Goal: Task Accomplishment & Management: Manage account settings

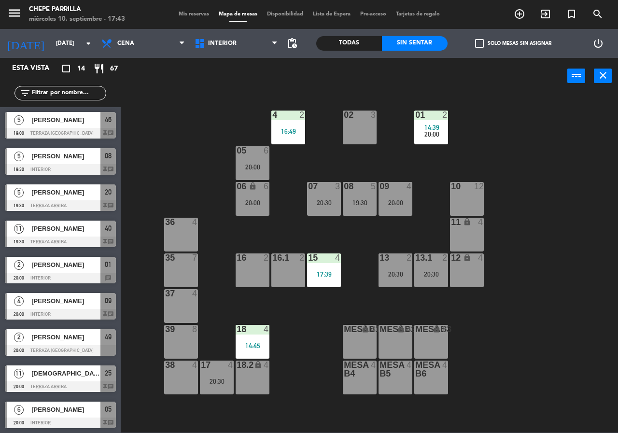
click at [74, 94] on input "text" at bounding box center [68, 93] width 75 height 11
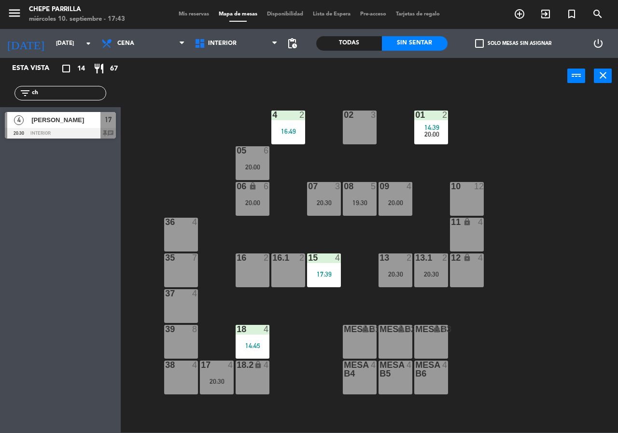
type input "ch"
click at [170, 117] on div "02 3 4 2 16:49 01 2 14:39 20:00 05 6 20:00 06 lock 6 20:00 07 3 20:30 09 4 20:0…" at bounding box center [372, 263] width 491 height 339
click at [219, 382] on div "20:30" at bounding box center [217, 381] width 34 height 7
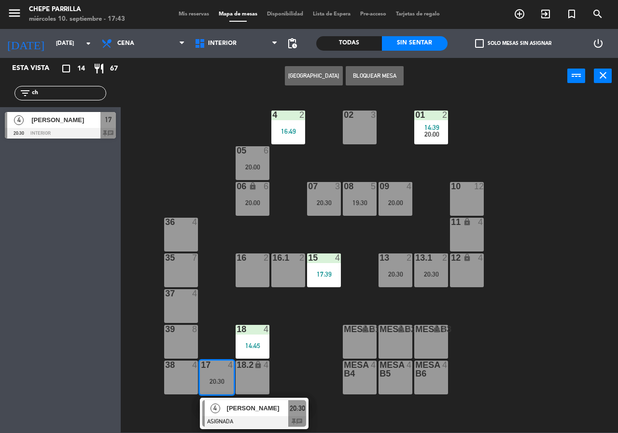
click at [248, 423] on div at bounding box center [254, 421] width 104 height 11
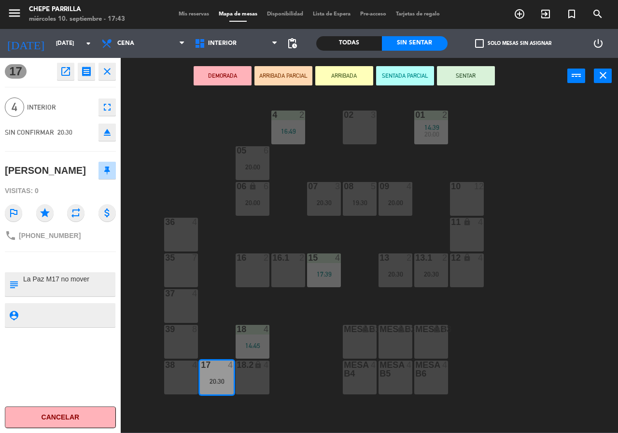
click at [279, 362] on div "02 3 4 2 16:49 01 2 14:39 20:00 05 6 20:00 06 lock 6 20:00 07 3 20:30 09 4 20:0…" at bounding box center [372, 263] width 491 height 339
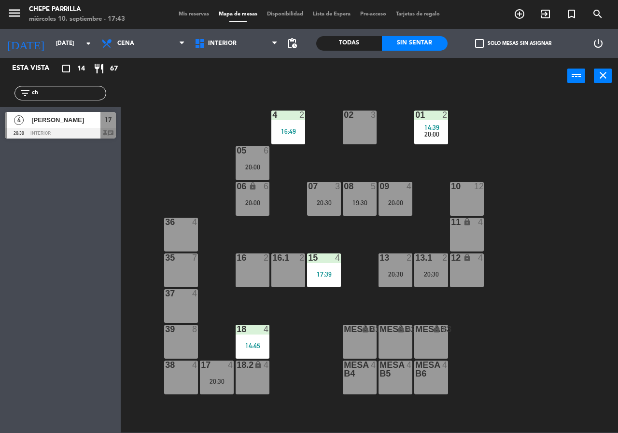
click at [214, 376] on div "17 4 20:30" at bounding box center [217, 378] width 34 height 34
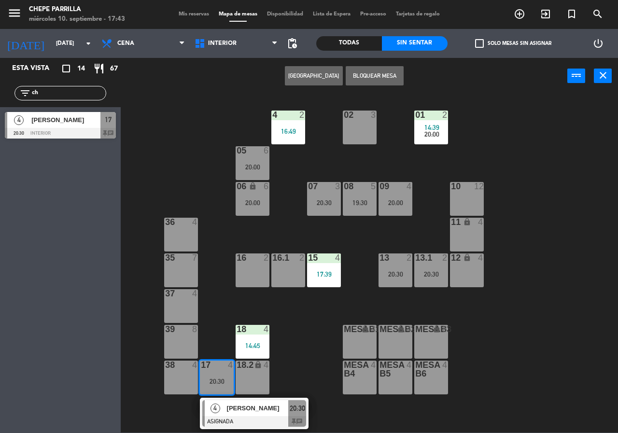
click at [255, 413] on span "[PERSON_NAME]" at bounding box center [258, 408] width 62 height 10
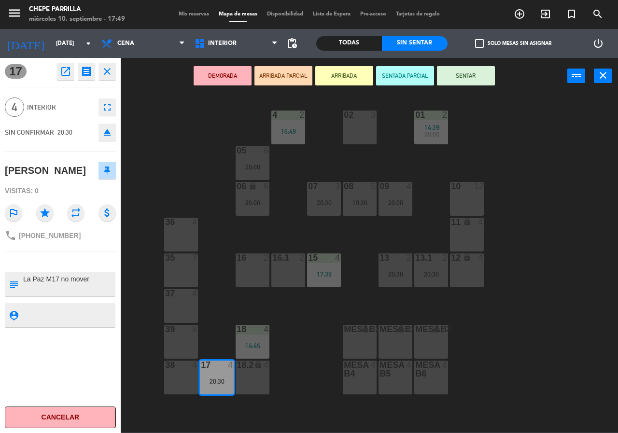
click at [171, 158] on div "02 3 4 2 16:49 01 2 14:39 20:00 05 6 20:00 06 lock 6 20:00 07 3 20:30 09 4 20:0…" at bounding box center [372, 263] width 491 height 339
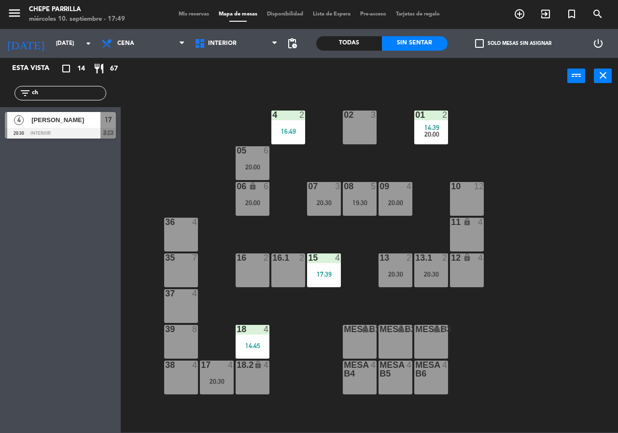
click at [440, 116] on div "2" at bounding box center [448, 115] width 16 height 9
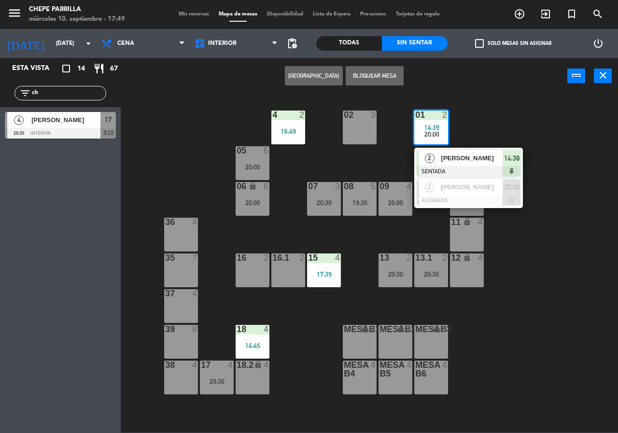
click at [484, 151] on div "[PERSON_NAME]" at bounding box center [472, 158] width 63 height 16
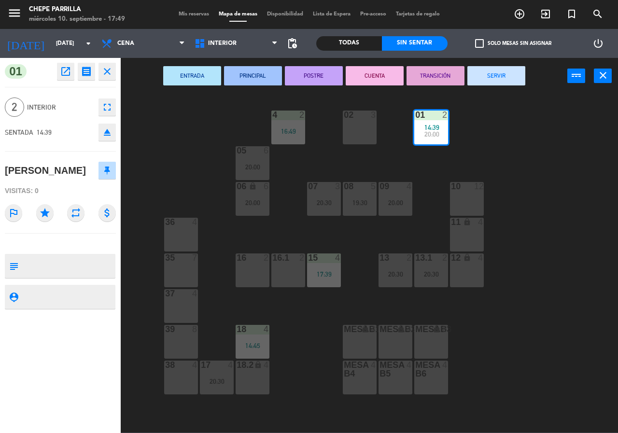
click at [513, 79] on button "SERVIR" at bounding box center [497, 75] width 58 height 19
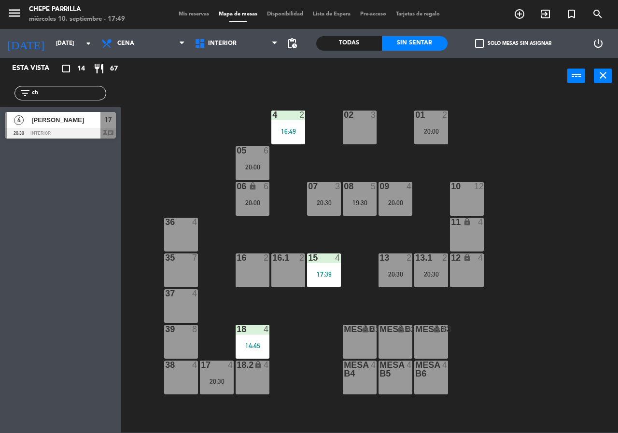
click at [258, 343] on div "14:45" at bounding box center [253, 346] width 34 height 7
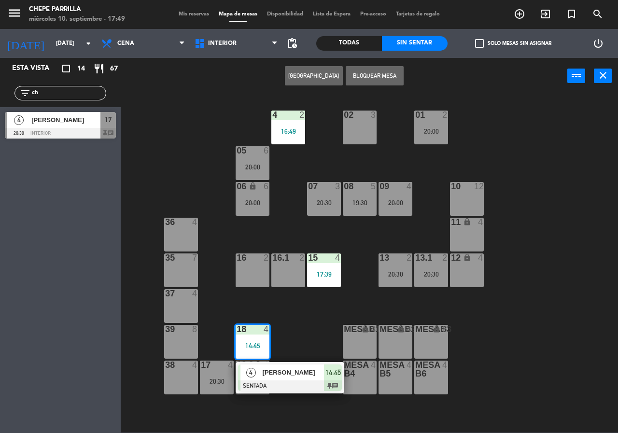
click at [292, 373] on span "[PERSON_NAME]" at bounding box center [294, 373] width 62 height 10
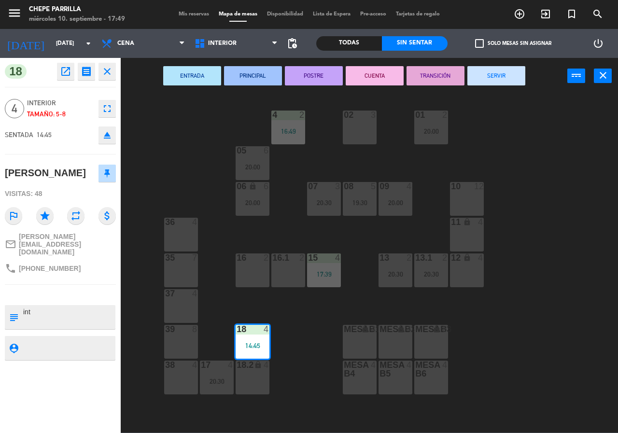
click at [251, 379] on div "18.2 lock 4" at bounding box center [253, 378] width 34 height 34
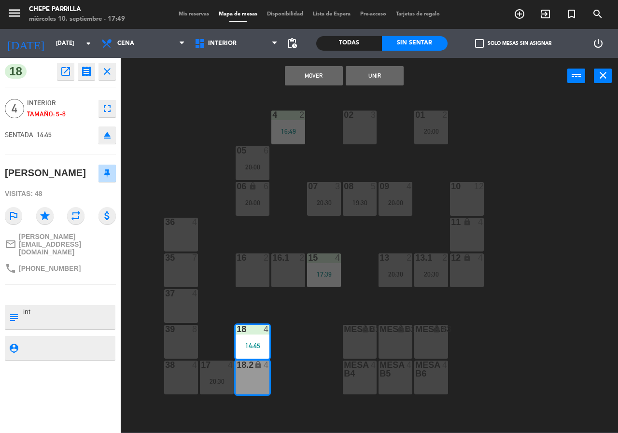
click at [371, 75] on button "Unir" at bounding box center [375, 75] width 58 height 19
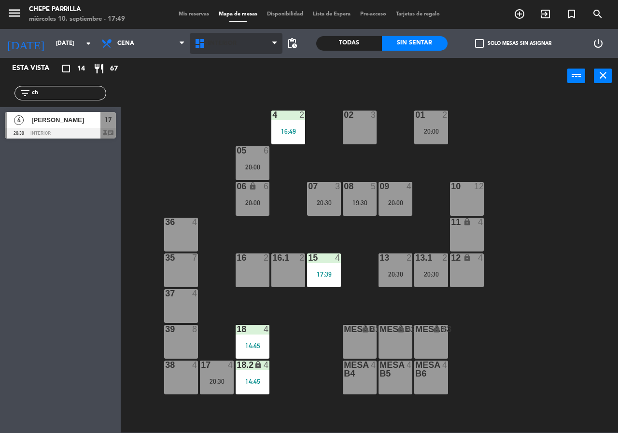
click at [233, 44] on span "Interior" at bounding box center [222, 43] width 29 height 7
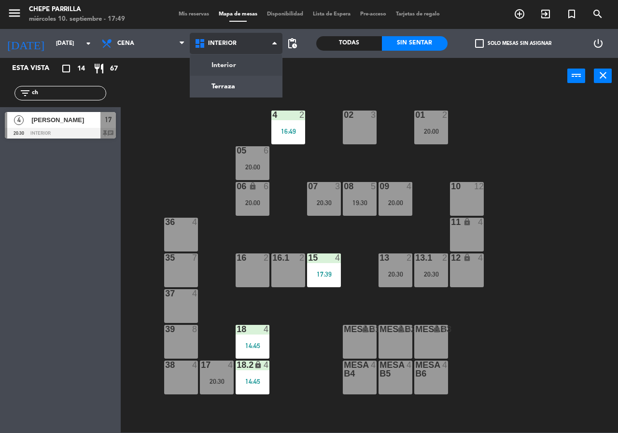
click at [224, 88] on ng-component "menu [PERSON_NAME] [DATE] 10. septiembre - 17:49 Mis reservas Mapa de mesas Dis…" at bounding box center [309, 216] width 618 height 433
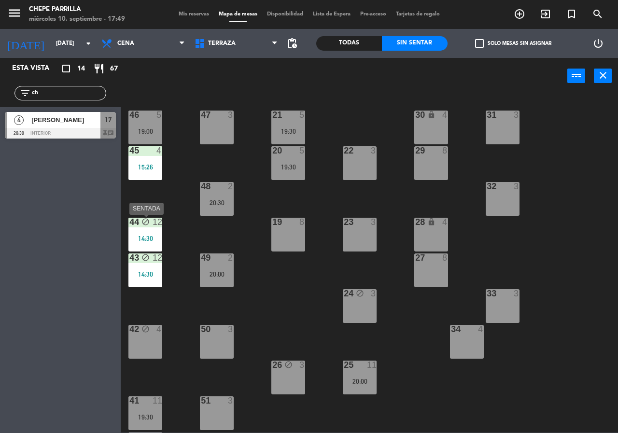
click at [146, 233] on div "44 block 12 14:30" at bounding box center [146, 235] width 34 height 34
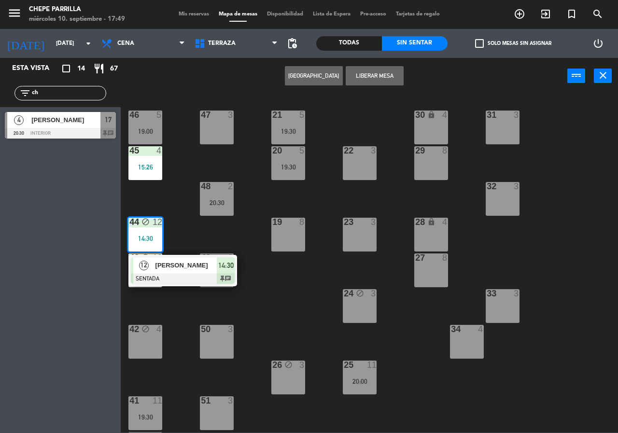
click at [258, 295] on div "21 5 19:30 30 lock 4 46 5 19:00 47 3 31 3 20 5 19:30 22 3 29 8 45 4 15:26 32 3 …" at bounding box center [372, 263] width 491 height 339
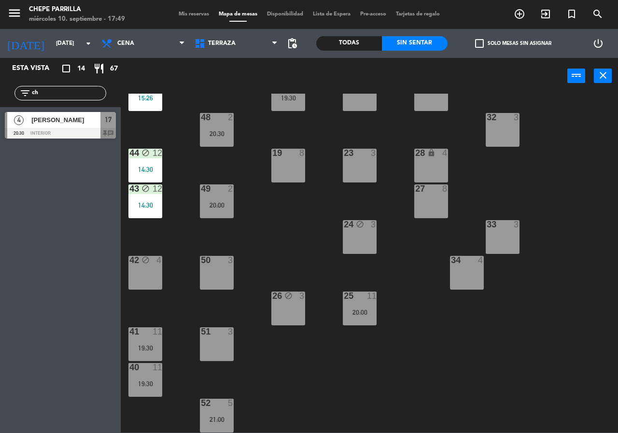
scroll to position [21, 0]
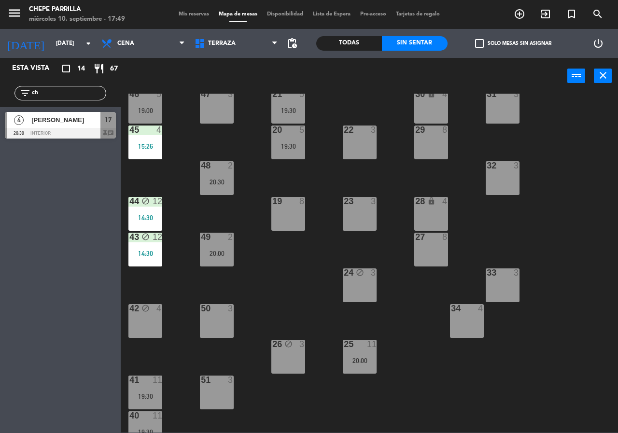
click at [64, 89] on input "ch" at bounding box center [68, 93] width 75 height 11
type input "c"
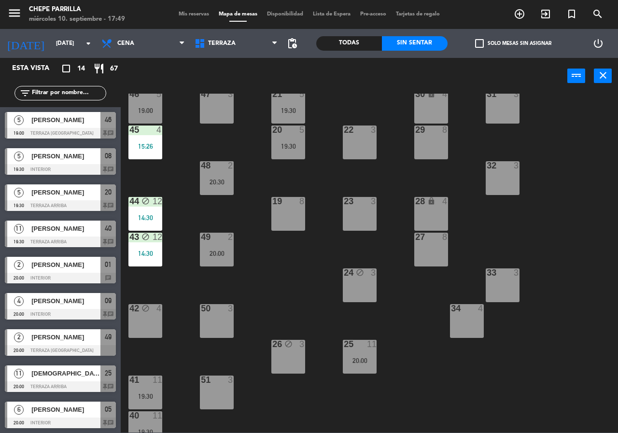
click at [280, 294] on div "21 5 19:30 30 lock 4 46 5 19:00 47 3 31 3 20 5 19:30 22 3 29 8 45 4 15:26 32 3 …" at bounding box center [372, 263] width 491 height 339
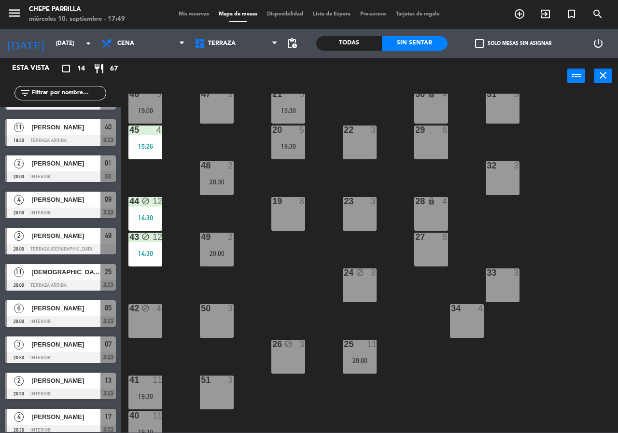
scroll to position [182, 0]
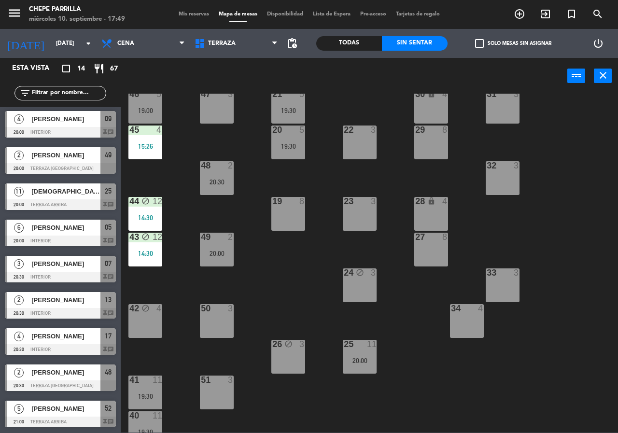
click at [187, 14] on span "Mis reservas" at bounding box center [194, 14] width 40 height 5
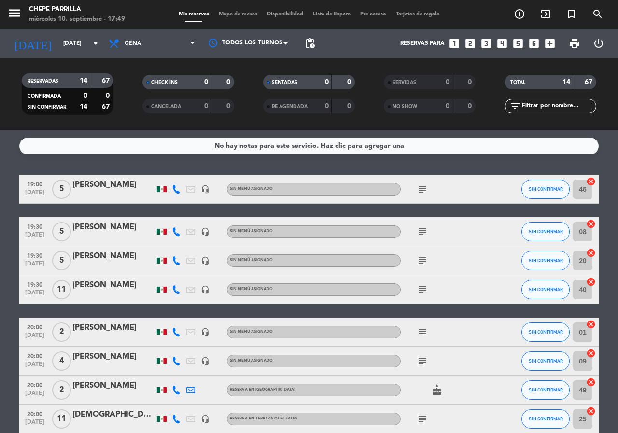
click at [426, 192] on icon "subject" at bounding box center [423, 190] width 12 height 12
click at [421, 223] on div "subject" at bounding box center [444, 231] width 87 height 29
click at [417, 233] on icon "subject" at bounding box center [423, 232] width 12 height 12
click at [418, 263] on icon "subject" at bounding box center [423, 261] width 12 height 12
click at [421, 293] on icon "subject" at bounding box center [423, 290] width 12 height 12
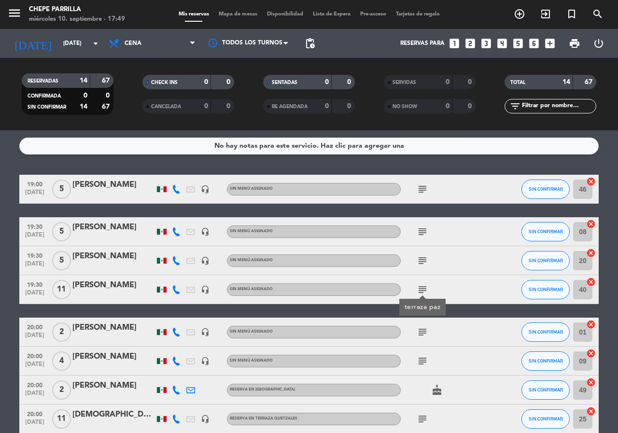
click at [418, 337] on icon "subject" at bounding box center [423, 333] width 12 height 12
click at [416, 360] on span "subject" at bounding box center [422, 362] width 14 height 12
click at [423, 374] on div "subject" at bounding box center [444, 361] width 87 height 29
click at [420, 361] on icon "subject" at bounding box center [423, 362] width 12 height 12
click at [435, 395] on icon "cake" at bounding box center [437, 391] width 12 height 12
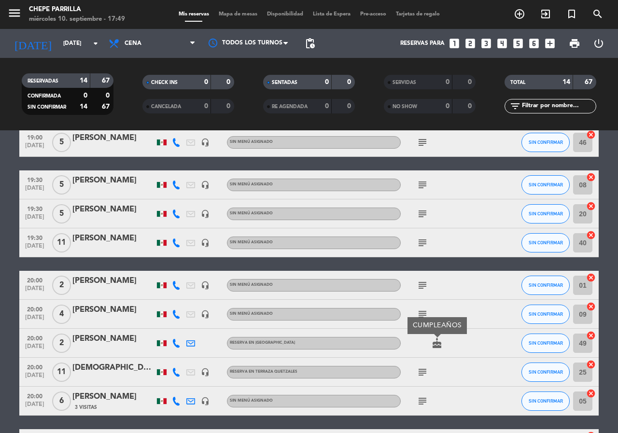
scroll to position [250, 0]
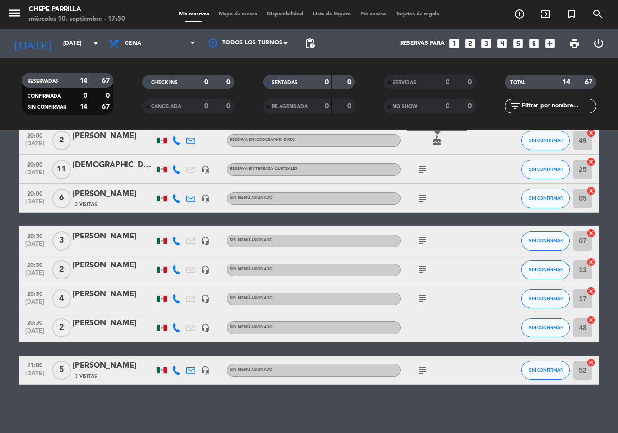
click at [427, 175] on div "subject" at bounding box center [444, 169] width 87 height 29
click at [426, 168] on icon "subject" at bounding box center [423, 170] width 12 height 12
click at [425, 193] on icon "subject" at bounding box center [423, 199] width 12 height 12
click at [423, 245] on icon "subject" at bounding box center [423, 241] width 12 height 12
click at [421, 263] on div "subject" at bounding box center [444, 270] width 87 height 29
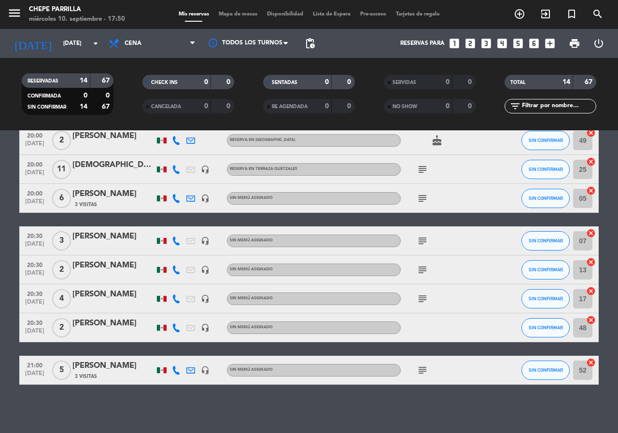
click at [421, 275] on icon "subject" at bounding box center [423, 270] width 12 height 12
click at [422, 296] on icon "subject" at bounding box center [423, 299] width 12 height 12
click at [422, 365] on icon "subject" at bounding box center [423, 371] width 12 height 12
click at [232, 21] on div "menu [PERSON_NAME] [DATE] 10. septiembre - 17:50 Mis reservas Mapa de mesas Dis…" at bounding box center [309, 14] width 618 height 29
click at [232, 15] on span "Mapa de mesas" at bounding box center [238, 14] width 48 height 5
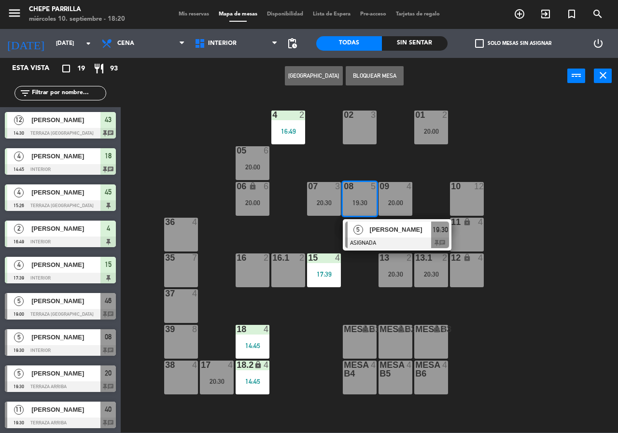
click at [432, 179] on div "02 3 4 2 16:49 01 2 20:00 05 6 20:00 06 lock 6 20:00 07 3 20:30 09 4 20:00 10 1…" at bounding box center [372, 263] width 491 height 339
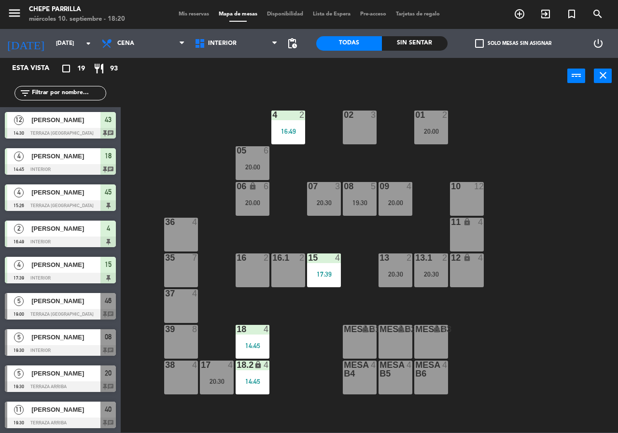
click at [389, 271] on div "20:30" at bounding box center [396, 274] width 34 height 7
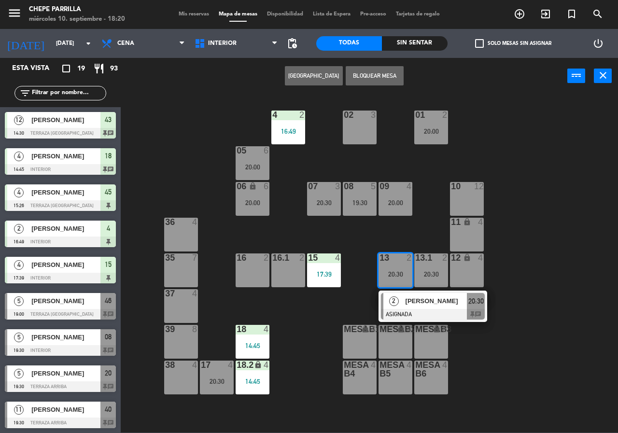
click at [428, 309] on div at bounding box center [433, 314] width 104 height 11
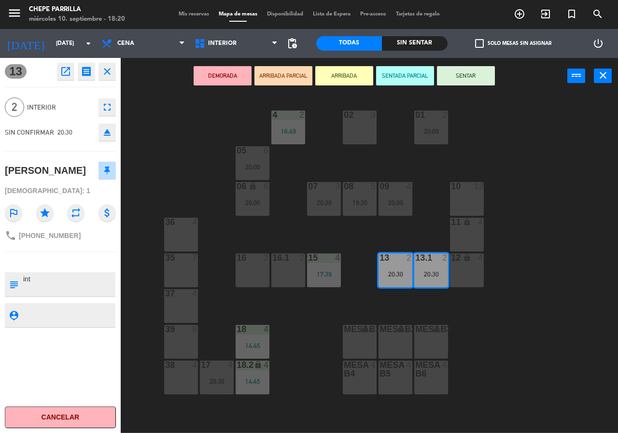
click at [478, 322] on div "02 3 4 2 16:49 01 2 20:00 05 6 20:00 06 lock 6 20:00 07 3 20:30 09 4 20:00 10 1…" at bounding box center [372, 263] width 491 height 339
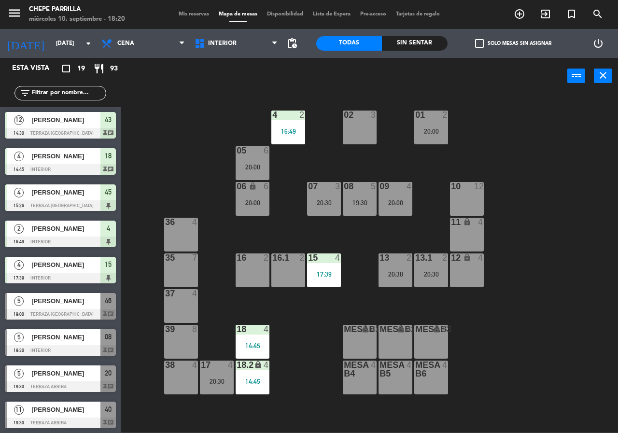
scroll to position [100, 0]
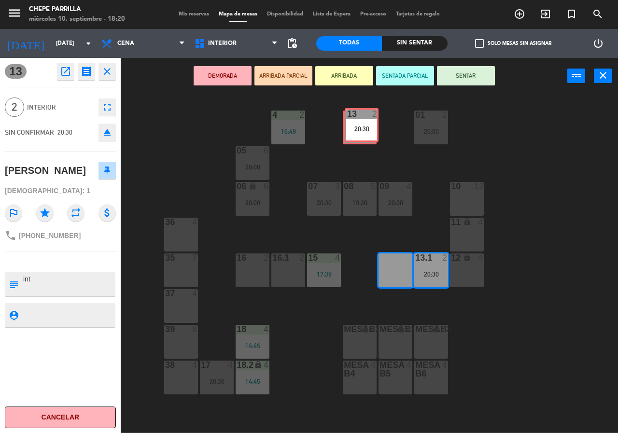
drag, startPoint x: 387, startPoint y: 267, endPoint x: 353, endPoint y: 121, distance: 149.3
click at [353, 121] on div "02 3 4 2 16:49 01 2 20:00 05 6 20:00 06 lock 6 20:00 07 3 20:30 09 4 20:00 10 1…" at bounding box center [372, 263] width 491 height 339
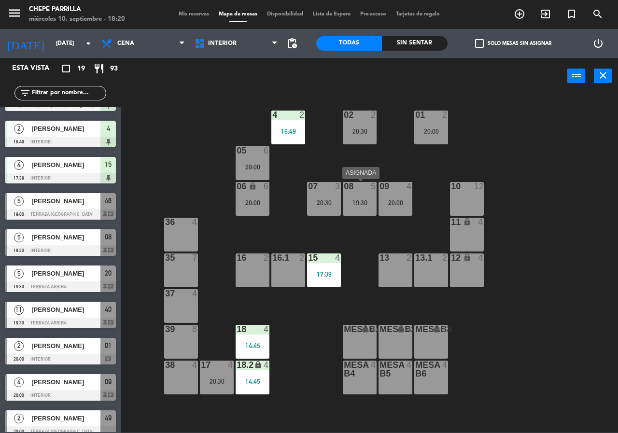
click at [360, 196] on div "08 5 19:30" at bounding box center [360, 199] width 34 height 34
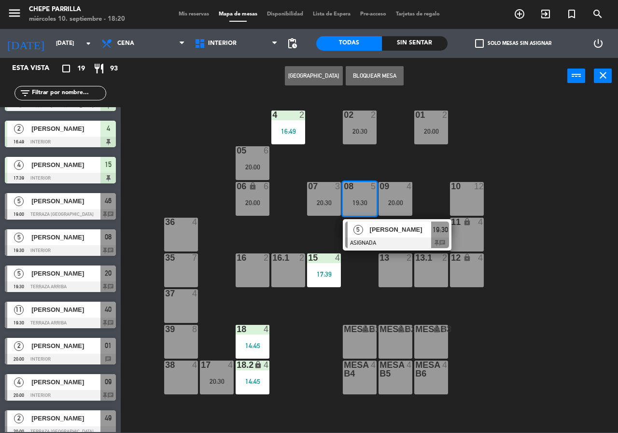
click at [386, 232] on span "[PERSON_NAME]" at bounding box center [401, 230] width 62 height 10
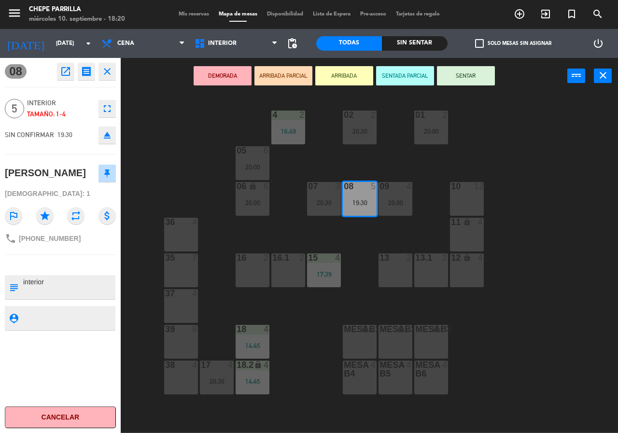
drag, startPoint x: 386, startPoint y: 232, endPoint x: 398, endPoint y: 211, distance: 24.0
click at [387, 232] on div "02 2 20:30 4 2 16:49 01 2 20:00 05 6 20:00 06 lock 6 20:00 07 3 20:30 09 4 20:0…" at bounding box center [372, 263] width 491 height 339
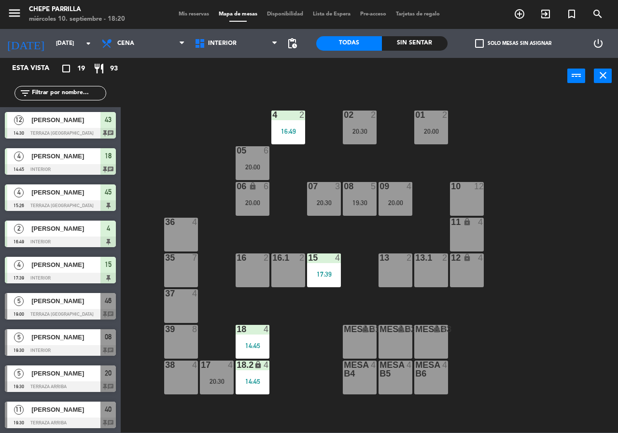
drag, startPoint x: 398, startPoint y: 202, endPoint x: 414, endPoint y: 214, distance: 20.7
click at [398, 202] on div "20:00" at bounding box center [396, 203] width 34 height 7
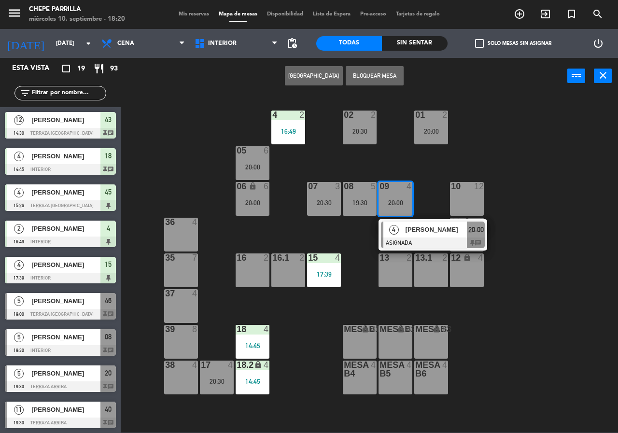
click at [426, 230] on span "[PERSON_NAME]" at bounding box center [437, 230] width 62 height 10
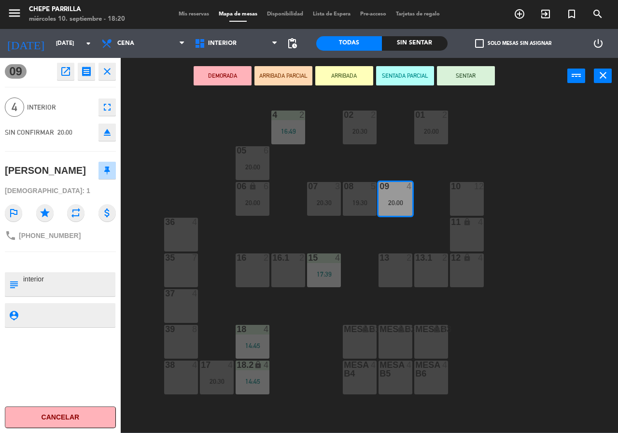
drag, startPoint x: 426, startPoint y: 233, endPoint x: 378, endPoint y: 226, distance: 48.4
click at [425, 233] on div "02 2 20:30 4 2 16:49 01 2 20:00 05 6 20:00 06 lock 6 20:00 07 3 20:30 09 4 20:0…" at bounding box center [372, 263] width 491 height 339
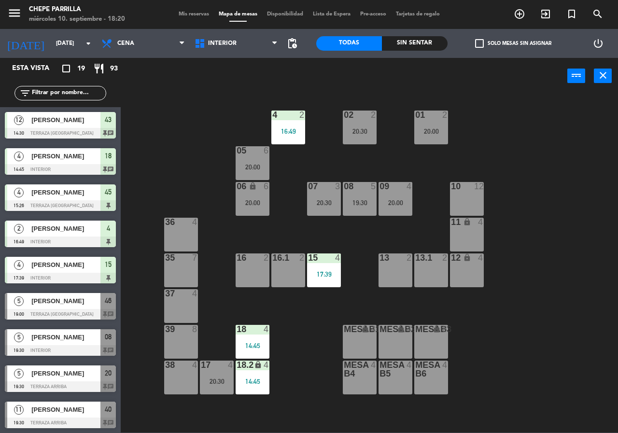
scroll to position [0, 0]
click at [223, 53] on span "Interior" at bounding box center [236, 43] width 93 height 21
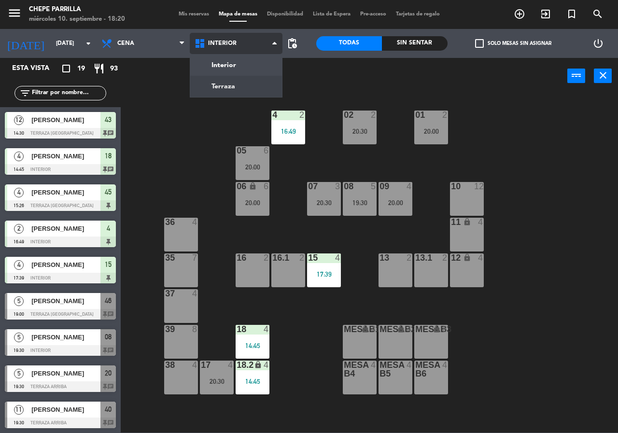
click at [236, 87] on ng-component "menu [PERSON_NAME] [DATE] 10. septiembre - 18:20 Mis reservas Mapa de mesas Dis…" at bounding box center [309, 216] width 618 height 433
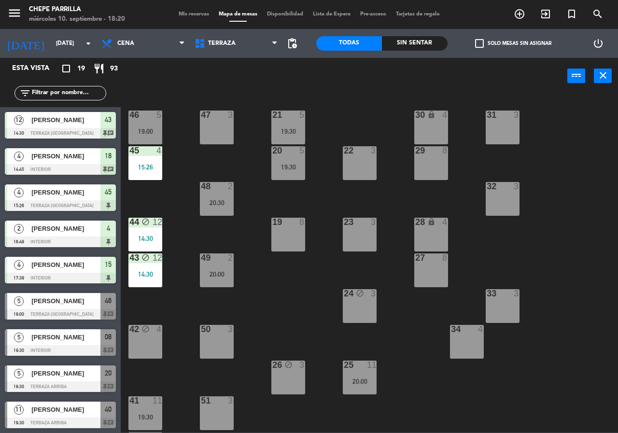
click at [286, 312] on div "21 5 19:30 30 lock 4 46 5 19:00 47 3 31 3 20 5 19:30 22 3 29 8 45 4 15:26 32 3 …" at bounding box center [372, 263] width 491 height 339
click at [142, 121] on div "46 5 19:00" at bounding box center [146, 128] width 34 height 34
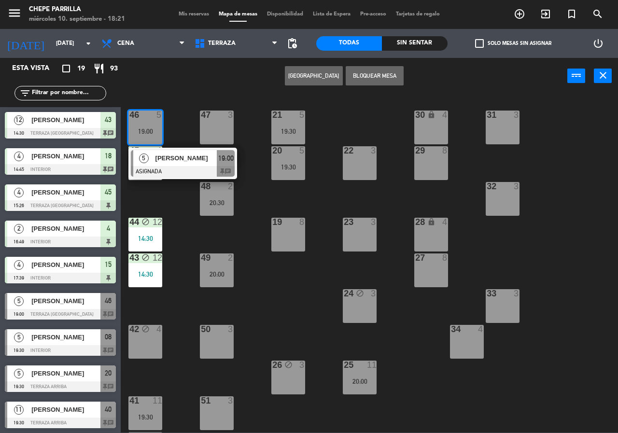
click at [165, 157] on span "[PERSON_NAME]" at bounding box center [187, 158] width 62 height 10
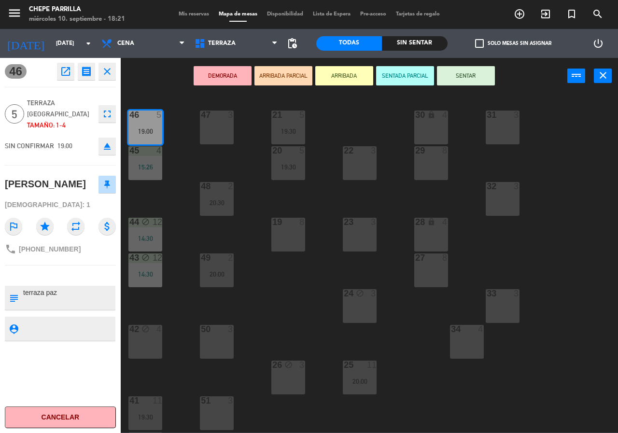
click at [175, 154] on div "21 5 19:30 30 lock 4 46 5 19:00 47 3 31 3 20 5 19:30 22 3 29 8 45 4 15:26 32 3 …" at bounding box center [372, 263] width 491 height 339
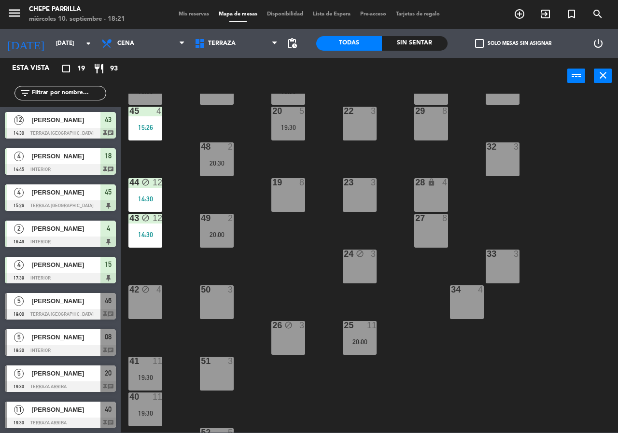
scroll to position [69, 0]
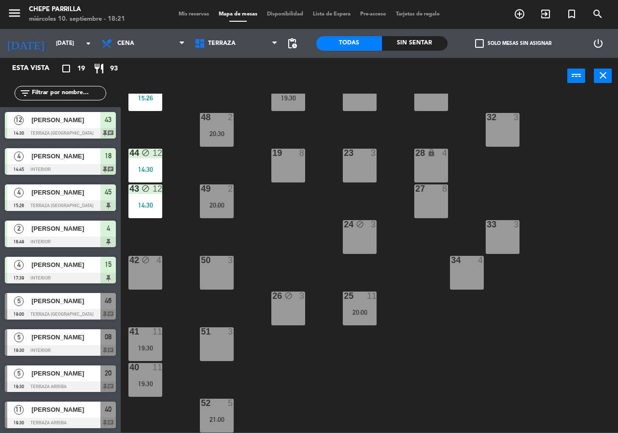
click at [149, 339] on div "41 11 19:30" at bounding box center [146, 345] width 34 height 34
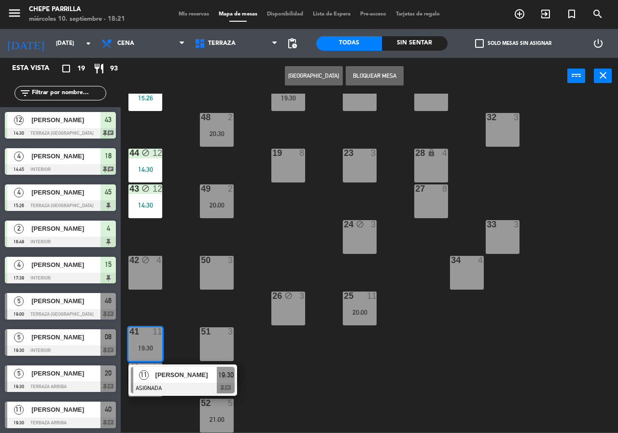
click at [177, 378] on div "11 [PERSON_NAME] ASIGNADA 19:30 chat" at bounding box center [182, 380] width 123 height 31
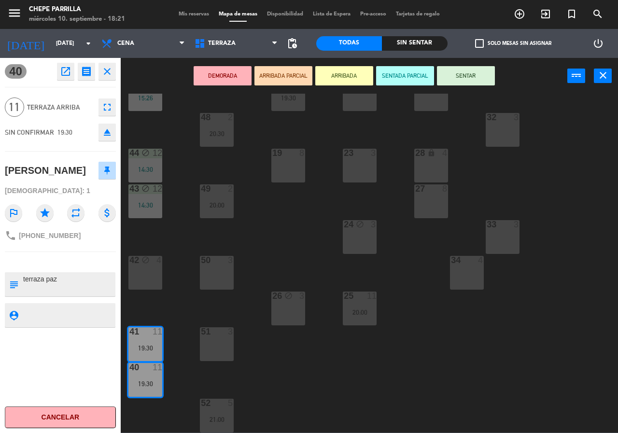
click at [179, 350] on div "21 5 19:30 30 lock 4 46 5 19:00 47 3 31 3 20 5 19:30 22 3 29 8 45 4 15:26 32 3 …" at bounding box center [372, 263] width 491 height 339
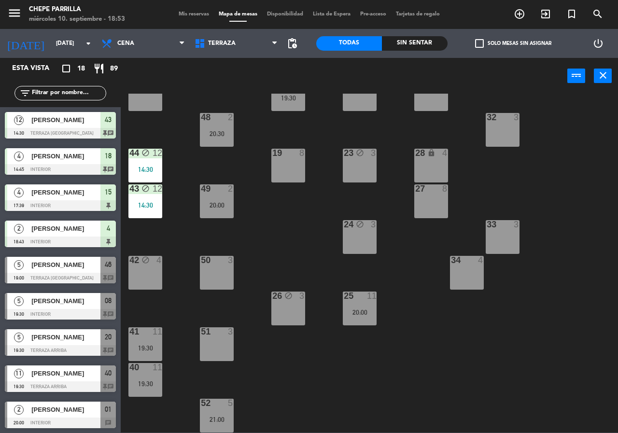
click at [400, 42] on div "Sin sentar" at bounding box center [415, 43] width 66 height 14
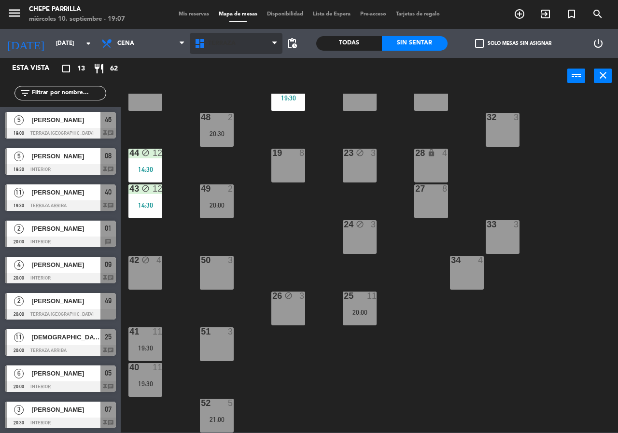
click at [231, 51] on span "Terraza" at bounding box center [236, 43] width 93 height 21
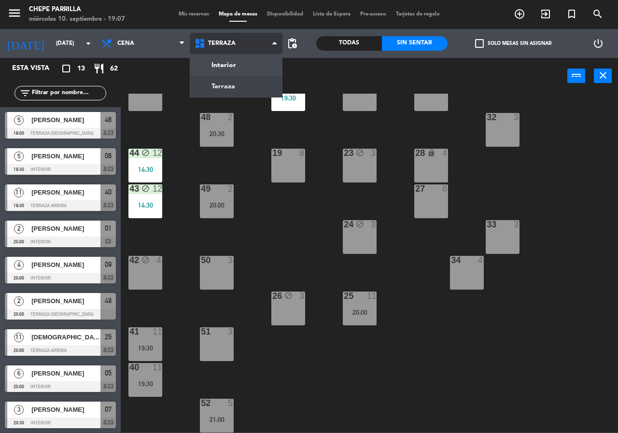
click at [240, 64] on ng-component "menu [PERSON_NAME] [DATE] 10. septiembre - 19:07 Mis reservas Mapa de mesas Dis…" at bounding box center [309, 216] width 618 height 433
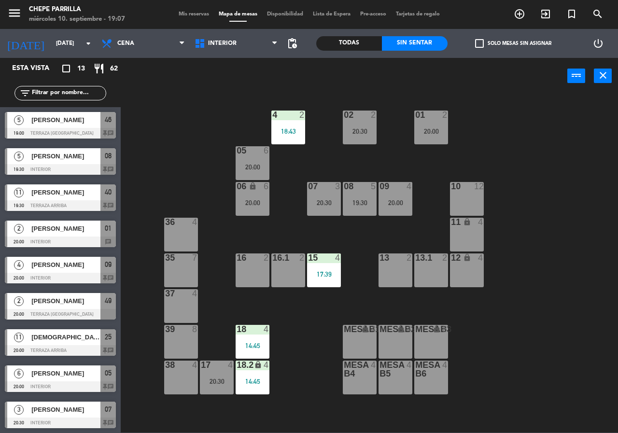
click at [356, 129] on div "20:30" at bounding box center [360, 131] width 34 height 7
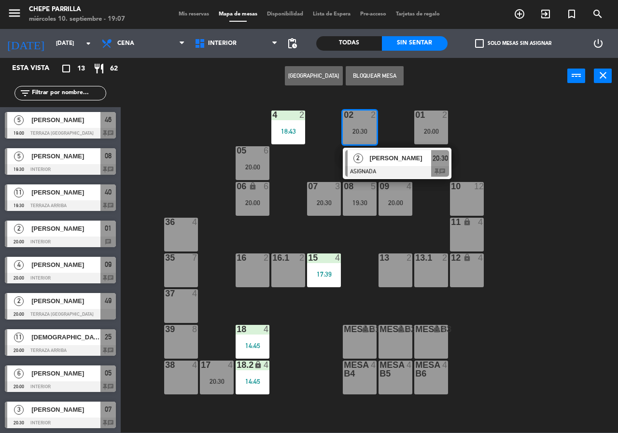
click at [380, 156] on span "[PERSON_NAME]" at bounding box center [401, 158] width 62 height 10
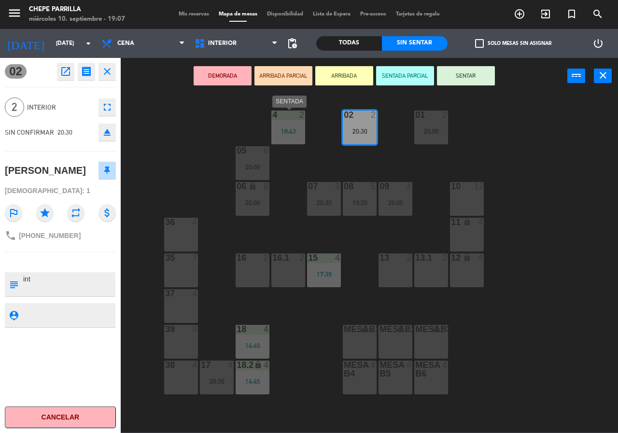
click at [284, 118] on div at bounding box center [289, 115] width 16 height 9
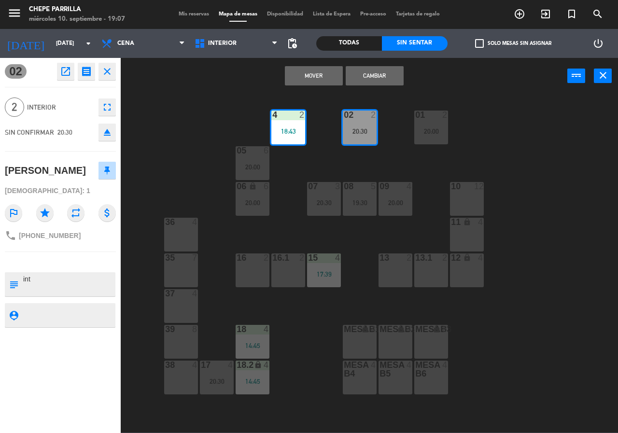
click at [378, 77] on button "Cambiar" at bounding box center [375, 75] width 58 height 19
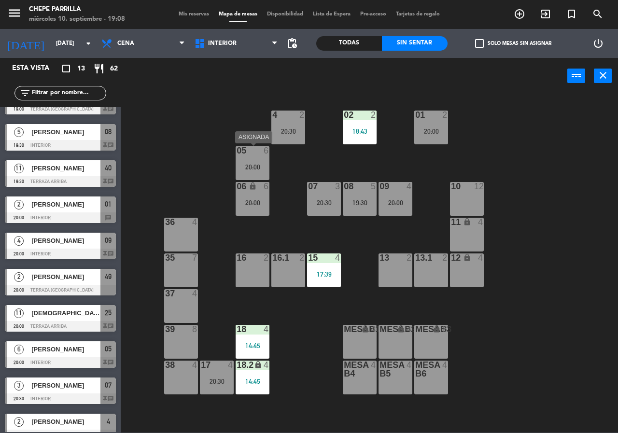
click at [250, 164] on div "20:00" at bounding box center [253, 167] width 34 height 7
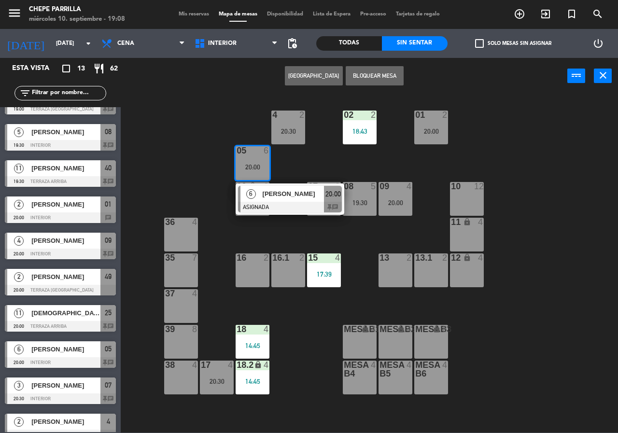
click at [273, 211] on div at bounding box center [290, 207] width 104 height 11
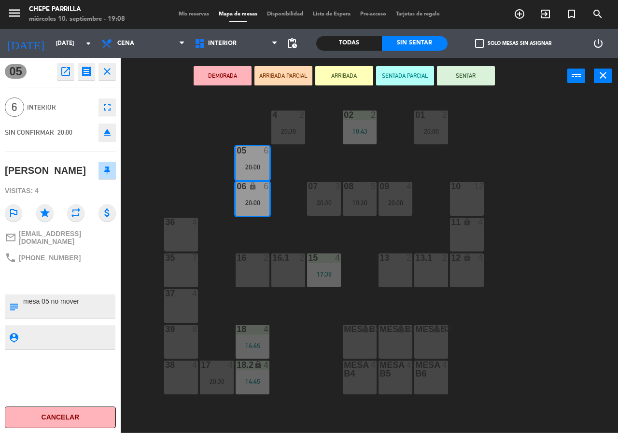
drag, startPoint x: 270, startPoint y: 232, endPoint x: 322, endPoint y: 217, distance: 54.3
click at [273, 231] on div "02 2 18:43 4 2 20:30 01 2 20:00 05 6 20:00 06 lock 6 20:00 07 3 20:30 09 4 20:0…" at bounding box center [372, 263] width 491 height 339
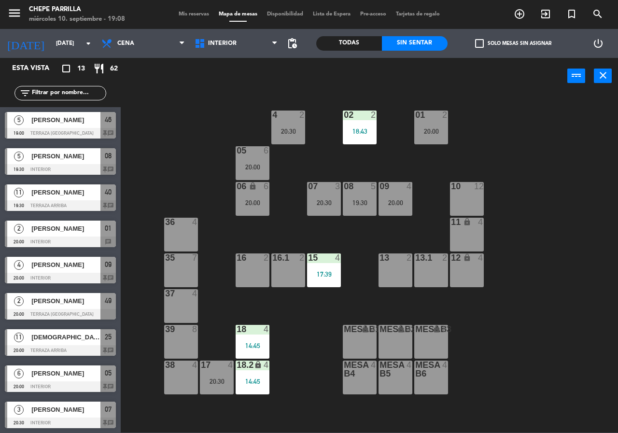
click at [325, 210] on div "07 3 20:30" at bounding box center [324, 199] width 34 height 34
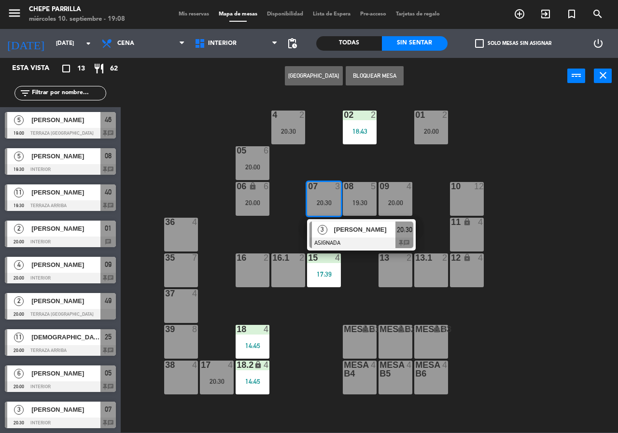
click at [337, 234] on span "[PERSON_NAME]" at bounding box center [365, 230] width 62 height 10
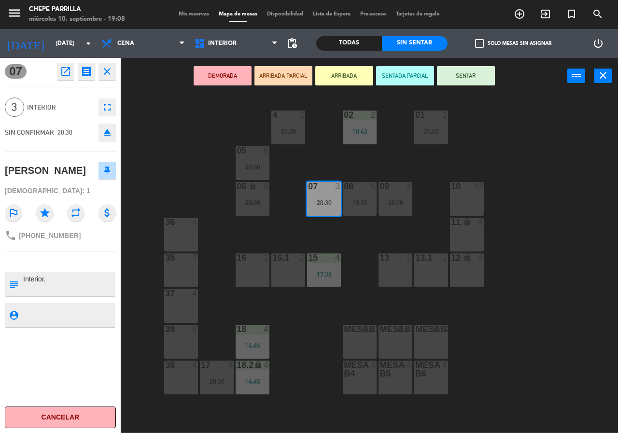
drag, startPoint x: 290, startPoint y: 225, endPoint x: 289, endPoint y: 203, distance: 21.3
click at [290, 218] on div "02 2 18:43 4 2 20:30 01 2 20:00 05 6 20:00 06 lock 6 20:00 07 3 20:30 09 4 20:0…" at bounding box center [372, 263] width 491 height 339
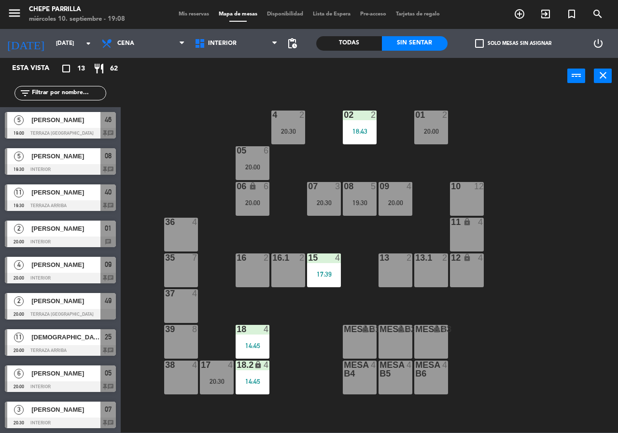
click at [286, 142] on div "4 2 20:30" at bounding box center [288, 128] width 34 height 34
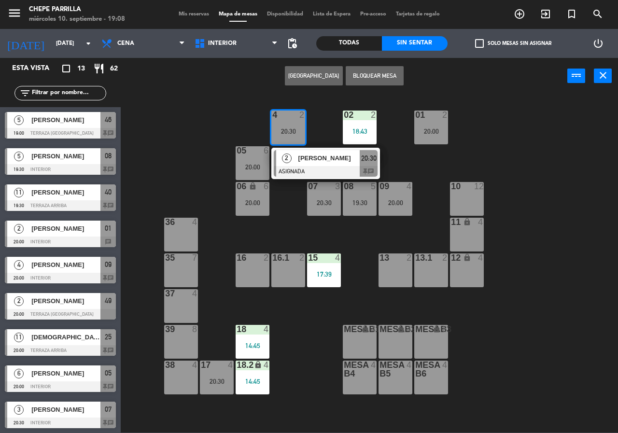
drag, startPoint x: 295, startPoint y: 214, endPoint x: 291, endPoint y: 260, distance: 45.5
click at [294, 223] on div "02 2 18:43 4 2 20:30 2 [PERSON_NAME] ASIGNADA 20:30 chat 01 2 20:00 05 6 20:00 …" at bounding box center [372, 263] width 491 height 339
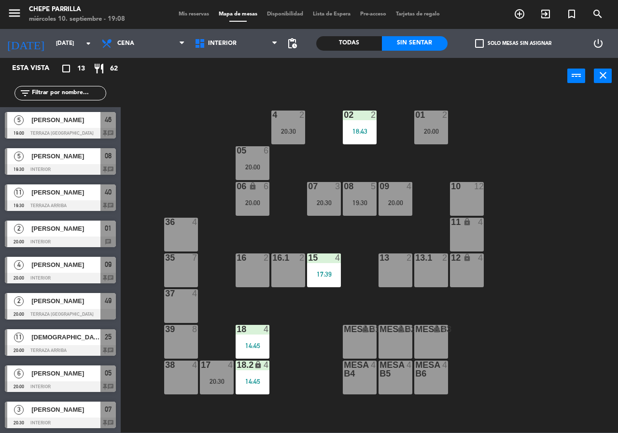
click at [343, 267] on div "02 2 18:43 4 2 20:30 01 2 20:00 05 6 20:00 06 lock 6 20:00 07 3 20:30 09 4 20:0…" at bounding box center [372, 263] width 491 height 339
click at [334, 271] on div "15 4 17:39" at bounding box center [324, 271] width 34 height 34
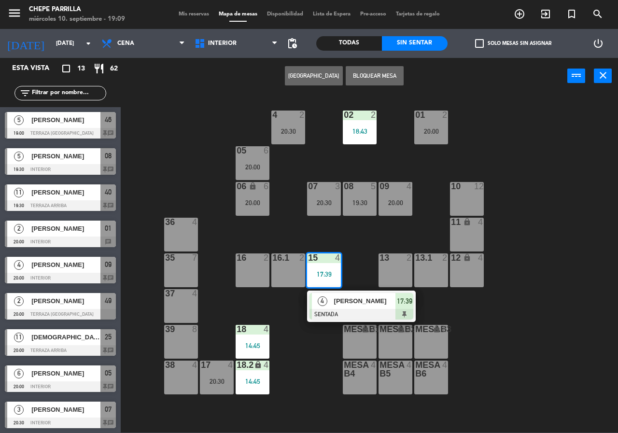
click at [359, 305] on span "[PERSON_NAME]" at bounding box center [365, 301] width 62 height 10
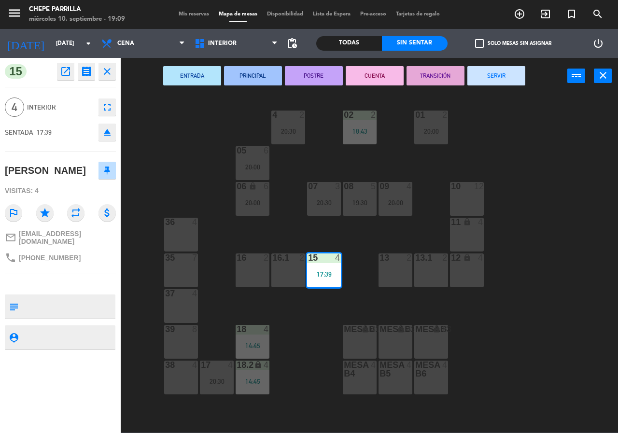
click at [492, 75] on button "SERVIR" at bounding box center [497, 75] width 58 height 19
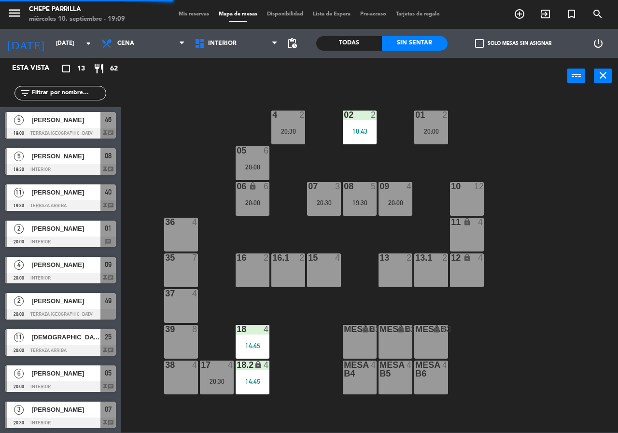
click at [243, 337] on div "18 4 14:45" at bounding box center [253, 342] width 34 height 34
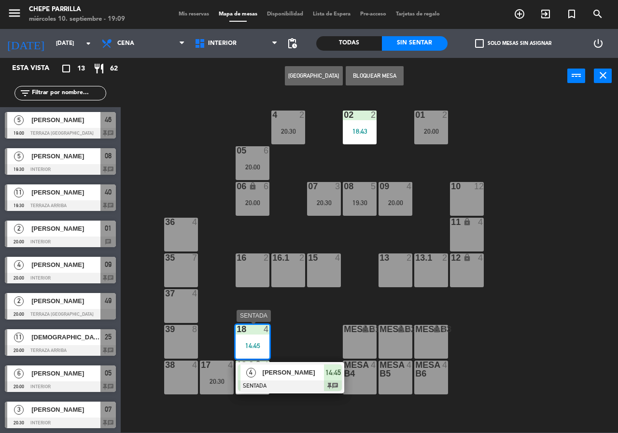
click at [295, 372] on span "[PERSON_NAME]" at bounding box center [294, 373] width 62 height 10
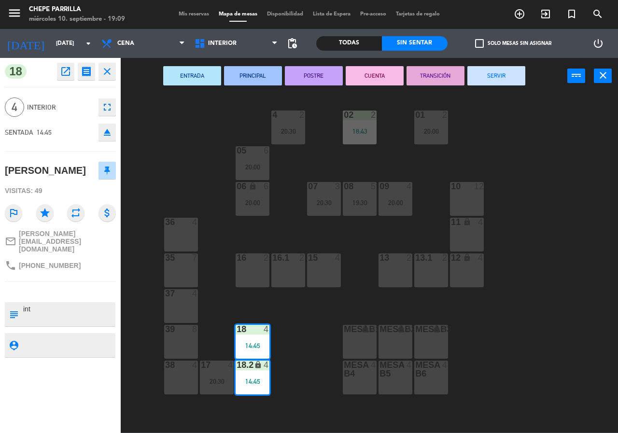
click at [305, 339] on div "02 2 18:43 4 2 20:30 01 2 20:00 05 6 20:00 06 lock 6 20:00 07 3 20:30 09 4 20:0…" at bounding box center [372, 263] width 491 height 339
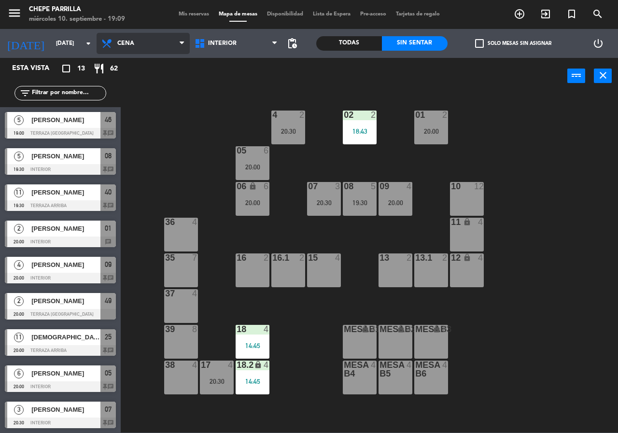
click at [132, 33] on span "Cena" at bounding box center [143, 43] width 93 height 21
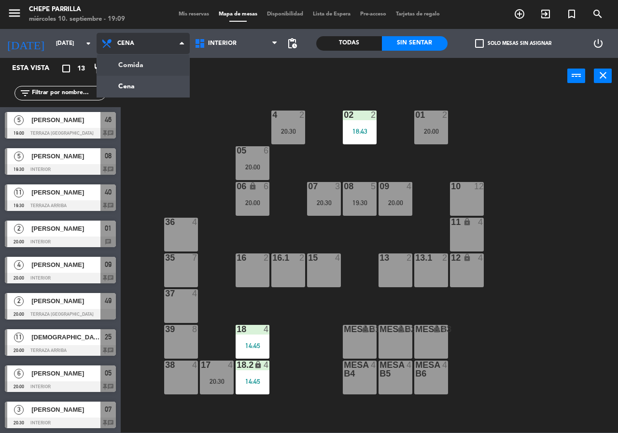
click at [137, 55] on div "Comida Cena Cena Comida Cena" at bounding box center [143, 43] width 93 height 29
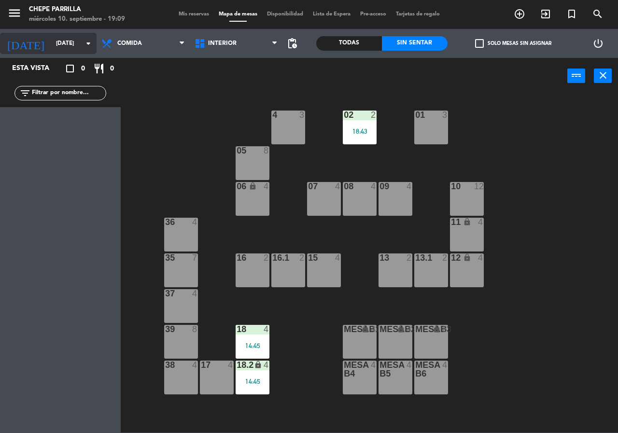
click at [51, 41] on input "[DATE]" at bounding box center [89, 43] width 77 height 16
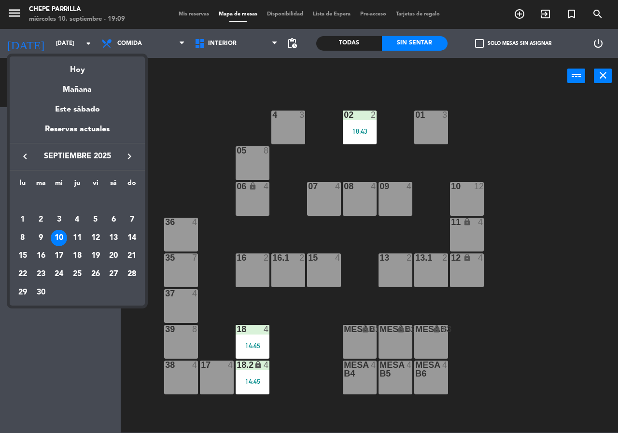
drag, startPoint x: 45, startPoint y: 41, endPoint x: 93, endPoint y: 69, distance: 55.7
click at [93, 69] on div "Hoy" at bounding box center [77, 67] width 135 height 20
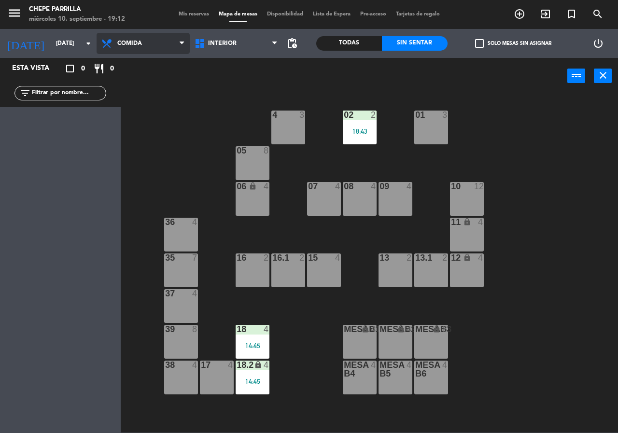
click at [133, 40] on span "Comida" at bounding box center [129, 43] width 25 height 7
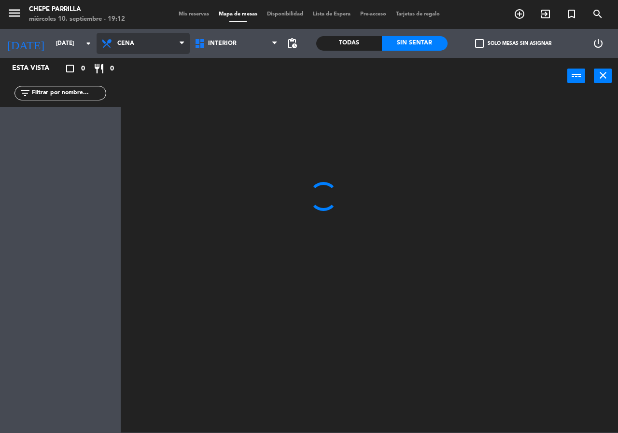
click at [147, 82] on ng-component "menu [PERSON_NAME] [DATE] 10. septiembre - 19:12 Mis reservas Mapa de mesas Dis…" at bounding box center [309, 216] width 618 height 433
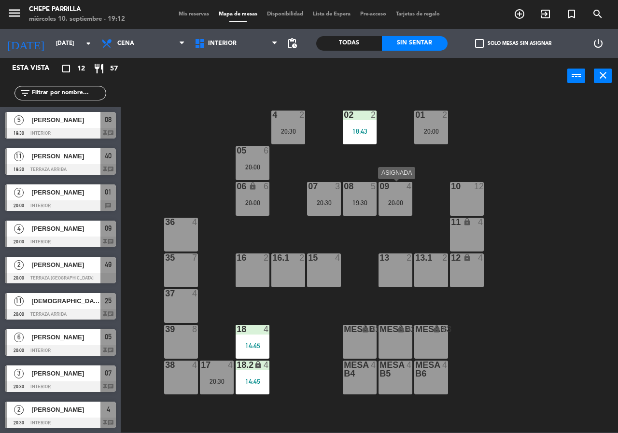
click at [398, 206] on div "20:00" at bounding box center [396, 203] width 34 height 7
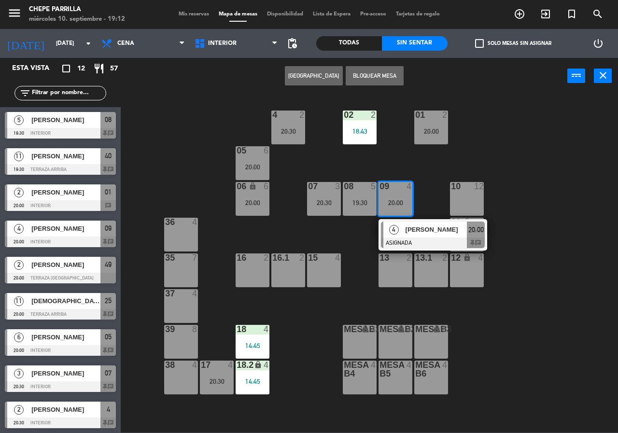
click at [373, 292] on div "02 2 18:43 4 2 20:30 01 2 20:00 05 6 20:00 06 lock 6 20:00 07 3 20:30 09 4 20:0…" at bounding box center [372, 263] width 491 height 339
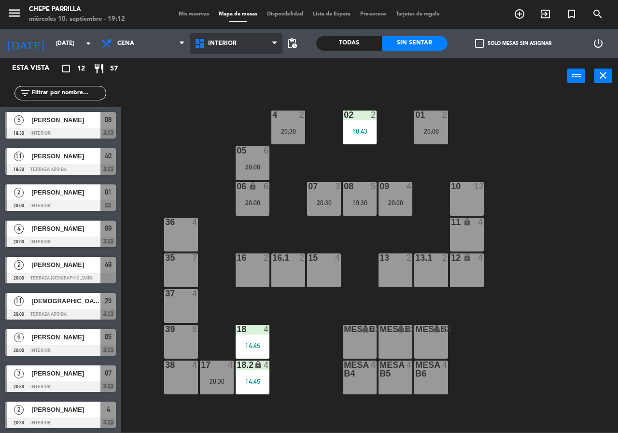
click at [214, 45] on span "Interior" at bounding box center [222, 43] width 29 height 7
click at [239, 86] on ng-component "menu [PERSON_NAME] [DATE] 10. septiembre - 19:12 Mis reservas Mapa de mesas Dis…" at bounding box center [309, 216] width 618 height 433
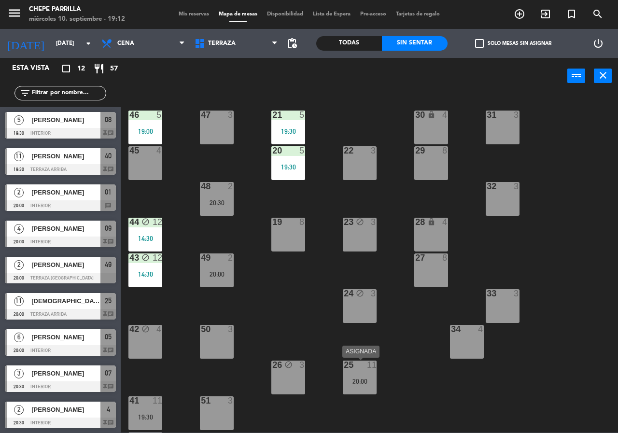
click at [357, 374] on div "25 11 20:00" at bounding box center [360, 378] width 34 height 34
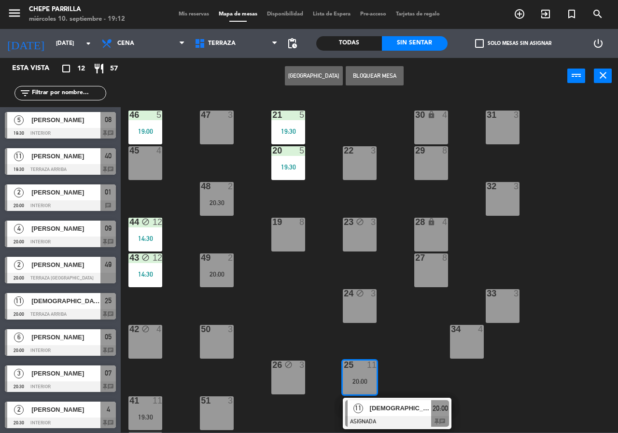
click at [406, 423] on div at bounding box center [397, 421] width 104 height 11
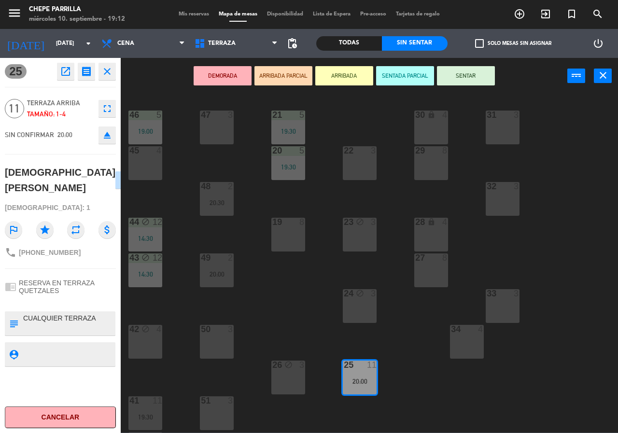
click at [417, 382] on div "21 5 19:30 30 lock 4 46 5 19:00 47 3 31 3 20 5 19:30 22 3 29 8 45 4 32 3 48 2 2…" at bounding box center [372, 263] width 491 height 339
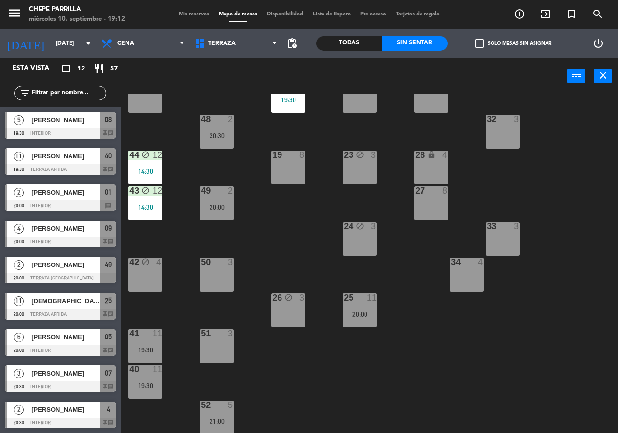
scroll to position [69, 0]
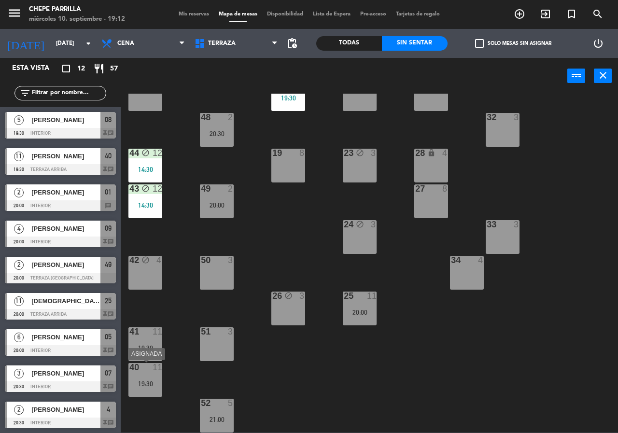
click at [156, 384] on div "19:30" at bounding box center [146, 384] width 34 height 7
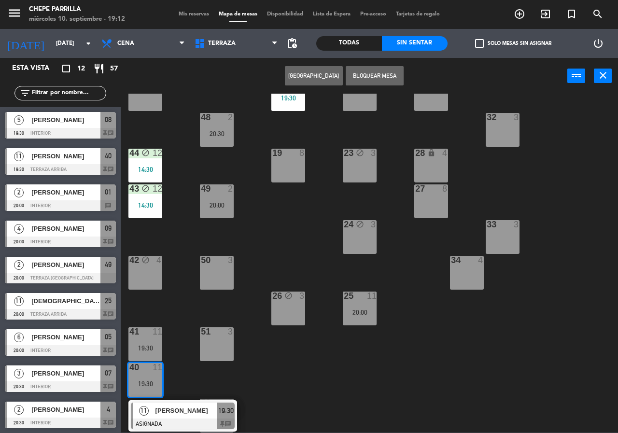
click at [286, 407] on div "21 5 19:30 30 lock 4 46 5 19:00 47 3 31 3 20 5 19:30 22 3 29 8 45 4 32 3 48 2 2…" at bounding box center [372, 263] width 491 height 339
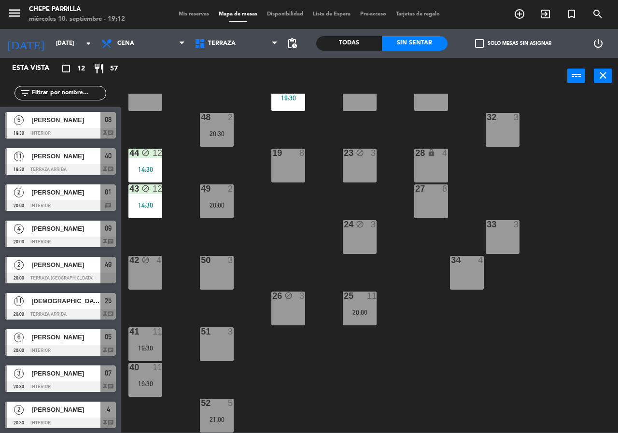
click at [232, 413] on div "52 5 21:00" at bounding box center [217, 416] width 34 height 34
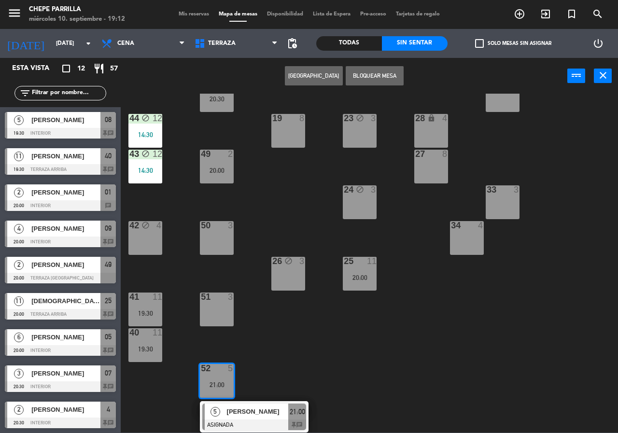
click at [235, 414] on span "[PERSON_NAME]" at bounding box center [258, 412] width 62 height 10
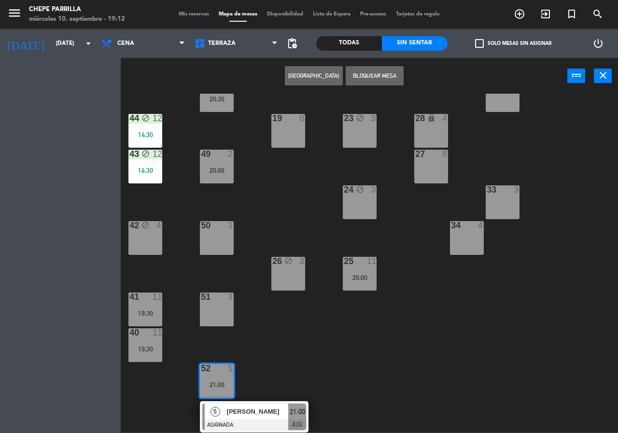
scroll to position [70, 0]
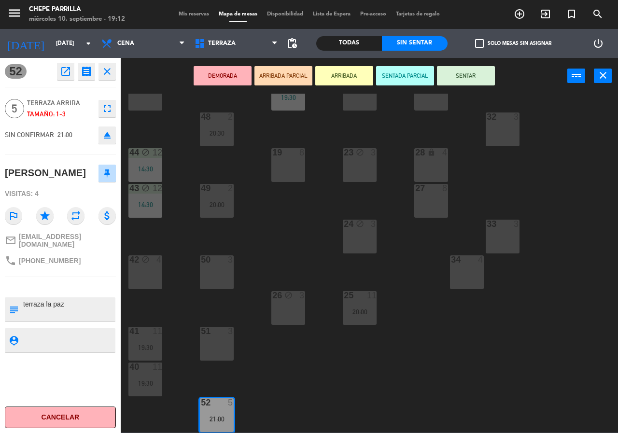
click at [320, 396] on div "21 5 19:30 30 lock 4 46 5 19:00 47 3 31 3 20 5 19:30 22 3 29 8 45 4 32 3 48 2 2…" at bounding box center [372, 263] width 491 height 339
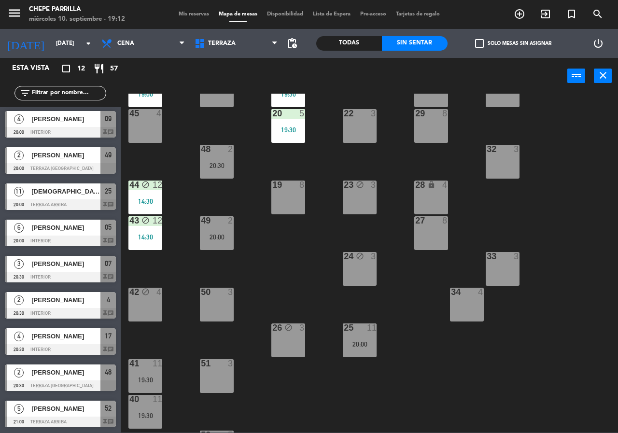
scroll to position [0, 0]
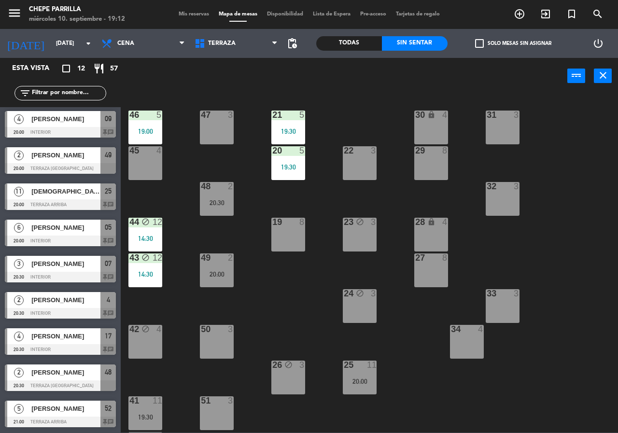
click at [493, 312] on div "33 3" at bounding box center [503, 306] width 34 height 34
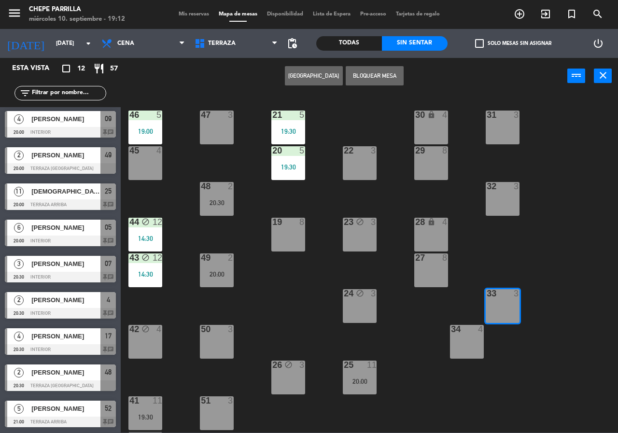
click at [373, 74] on button "Bloquear Mesa" at bounding box center [375, 75] width 58 height 19
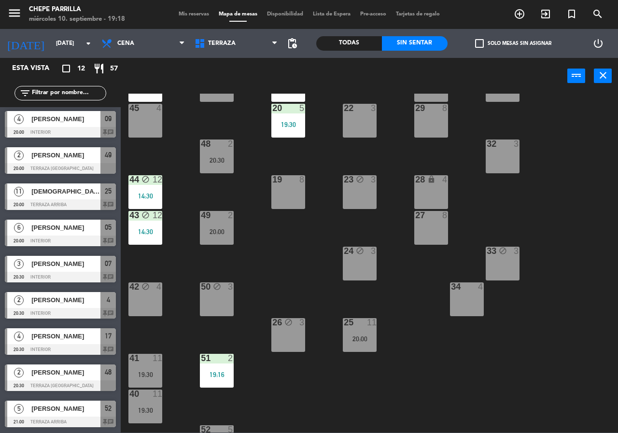
scroll to position [69, 0]
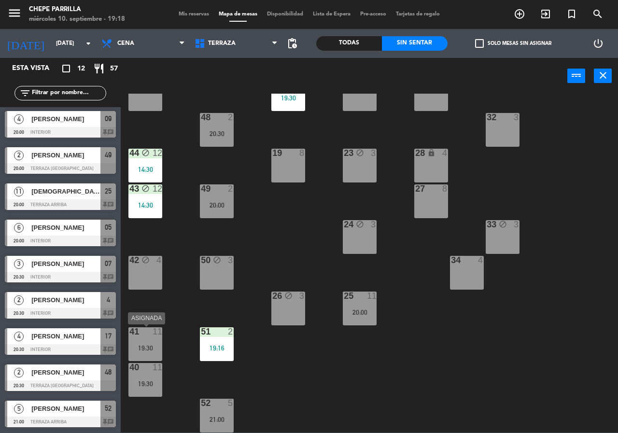
click at [151, 337] on div "41 11" at bounding box center [146, 333] width 34 height 10
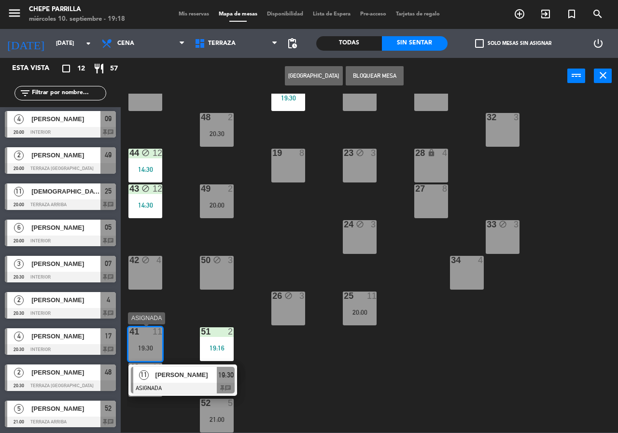
click at [178, 381] on div "[PERSON_NAME]" at bounding box center [186, 375] width 63 height 16
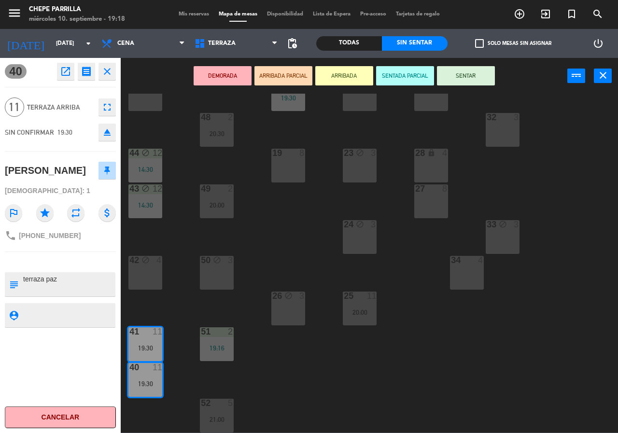
click at [182, 383] on div "21 5 19:30 30 lock 4 46 5 19:00 47 block 3 31 3 20 5 19:30 22 3 29 8 45 4 32 3 …" at bounding box center [372, 263] width 491 height 339
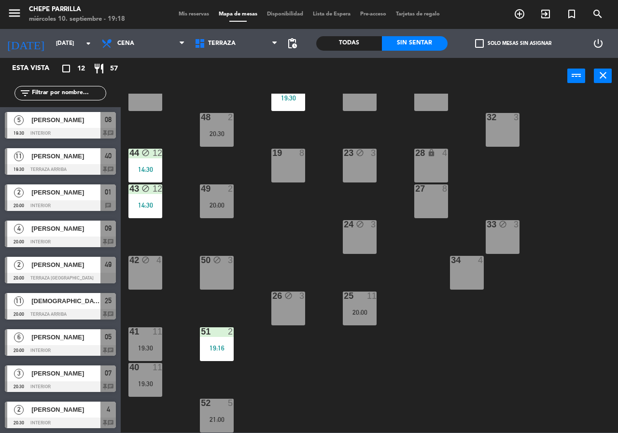
click at [224, 419] on div "21:00" at bounding box center [217, 419] width 34 height 7
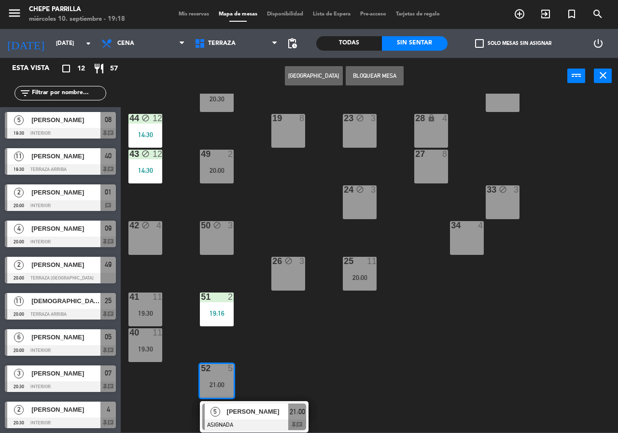
click at [281, 418] on div "[PERSON_NAME]" at bounding box center [257, 412] width 63 height 16
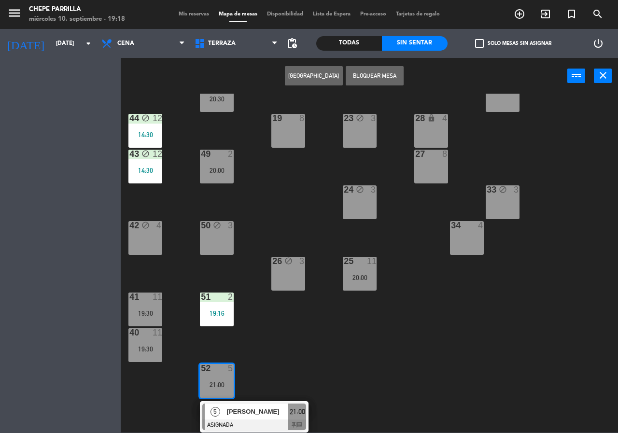
scroll to position [70, 0]
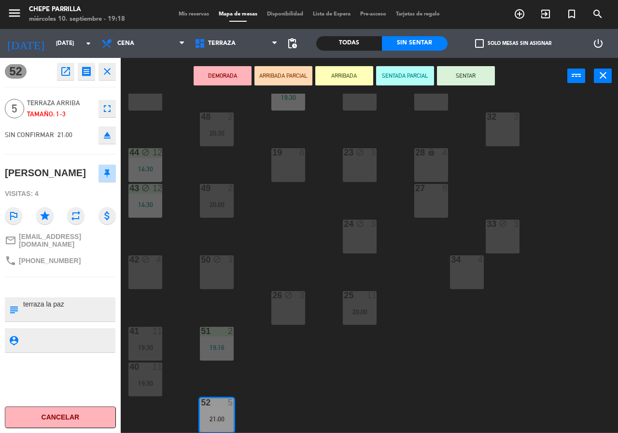
click at [294, 397] on div "21 5 19:30 30 lock 4 46 5 19:00 47 block 3 31 3 20 5 19:30 22 3 29 8 45 4 32 3 …" at bounding box center [372, 263] width 491 height 339
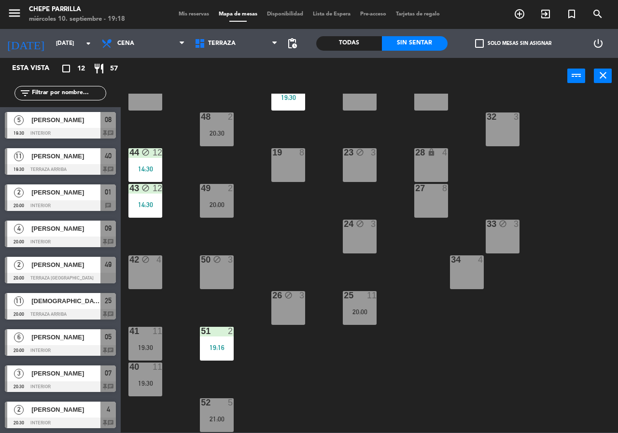
scroll to position [110, 0]
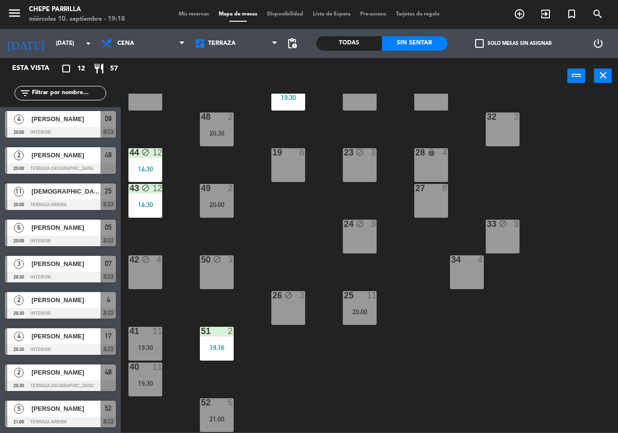
click at [294, 397] on div "21 5 19:30 30 lock 4 46 5 19:00 47 block 3 31 3 20 5 19:30 22 3 29 8 45 4 32 3 …" at bounding box center [372, 263] width 491 height 339
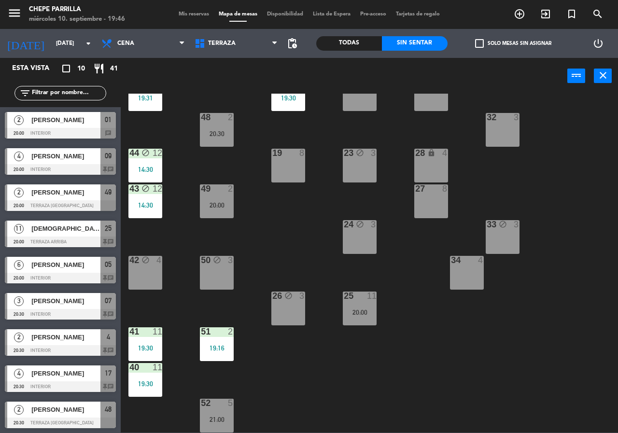
scroll to position [37, 0]
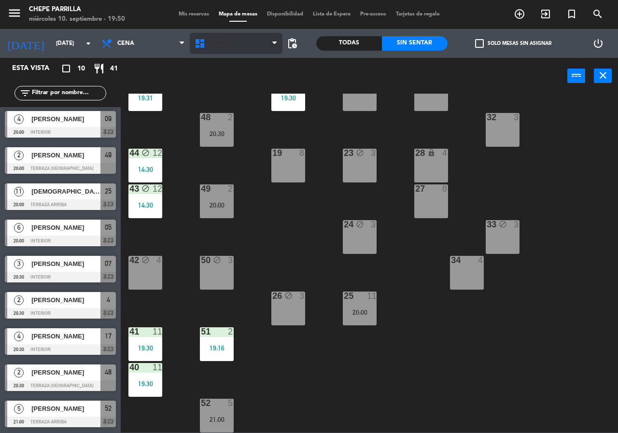
click at [224, 42] on span "Terraza" at bounding box center [222, 43] width 28 height 7
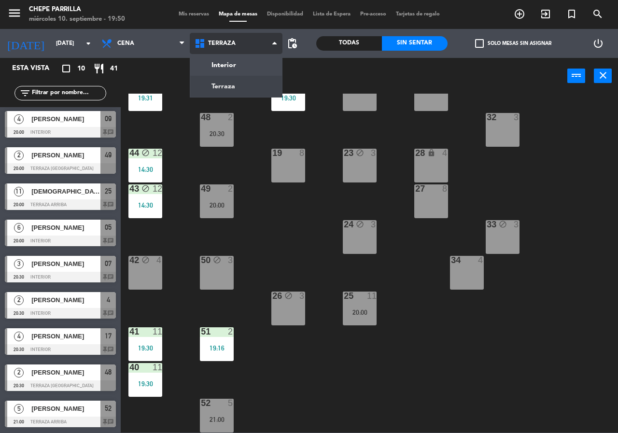
click at [228, 69] on ng-component "menu [PERSON_NAME] [DATE] 10. septiembre - 19:50 Mis reservas Mapa de mesas Dis…" at bounding box center [309, 216] width 618 height 433
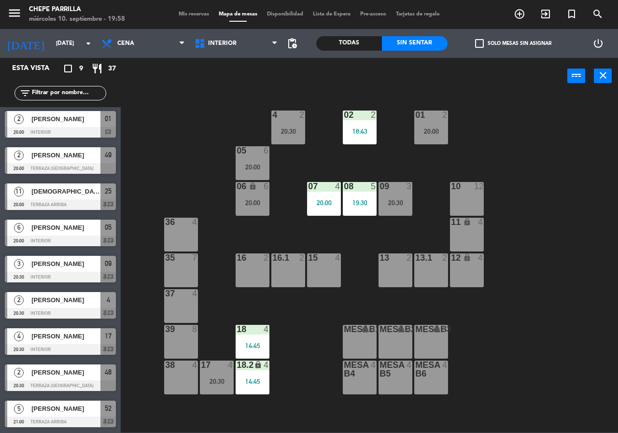
scroll to position [1, 0]
click at [411, 198] on div "02 2 18:43 4 2 20:30 01 2 20:00 05 6 20:00 06 lock 6 20:00 07 4 20:00 09 3 20:3…" at bounding box center [372, 263] width 491 height 339
click at [411, 198] on div "09 3 20:30" at bounding box center [396, 199] width 34 height 34
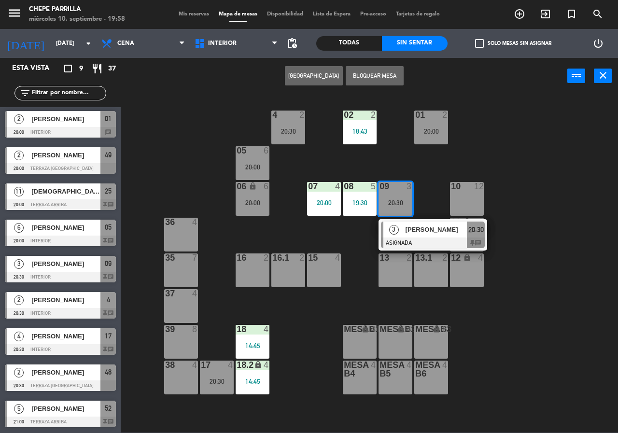
click at [428, 234] on span "[PERSON_NAME]" at bounding box center [437, 230] width 62 height 10
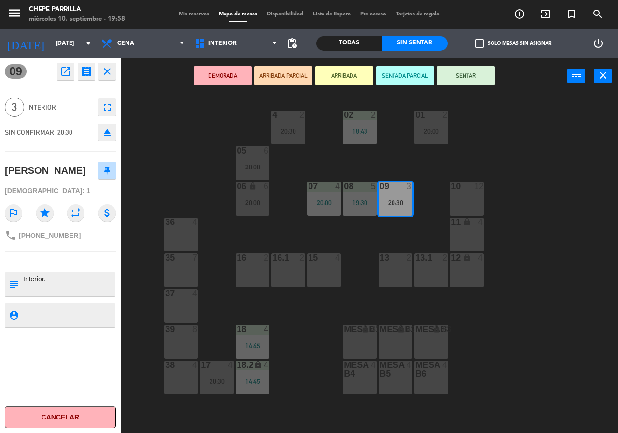
click at [428, 234] on div "02 2 18:43 4 2 20:30 01 2 20:00 05 6 20:00 06 lock 6 20:00 07 4 20:00 09 3 20:3…" at bounding box center [372, 263] width 491 height 339
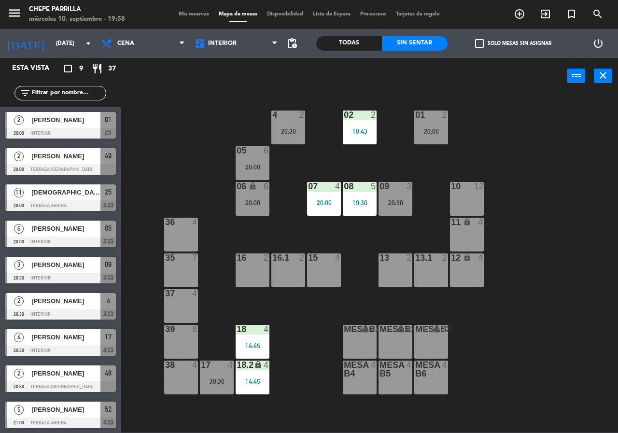
click at [360, 191] on div at bounding box center [360, 186] width 16 height 9
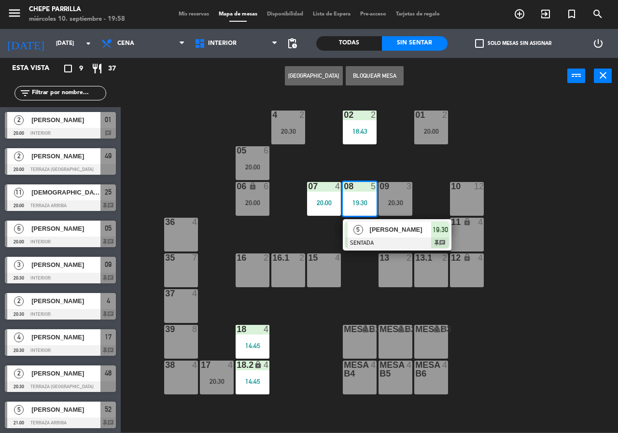
drag, startPoint x: 358, startPoint y: 284, endPoint x: 306, endPoint y: 336, distance: 73.8
click at [359, 284] on div "02 2 18:43 4 2 20:30 01 2 20:00 05 6 20:00 06 lock 6 20:00 07 4 20:00 09 3 20:3…" at bounding box center [372, 263] width 491 height 339
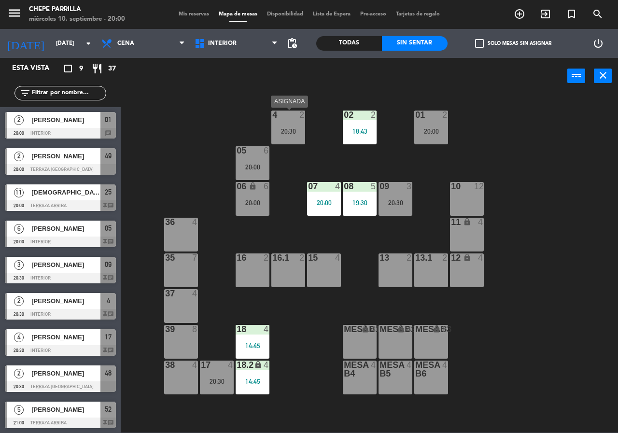
click at [284, 128] on div "20:30" at bounding box center [288, 131] width 34 height 7
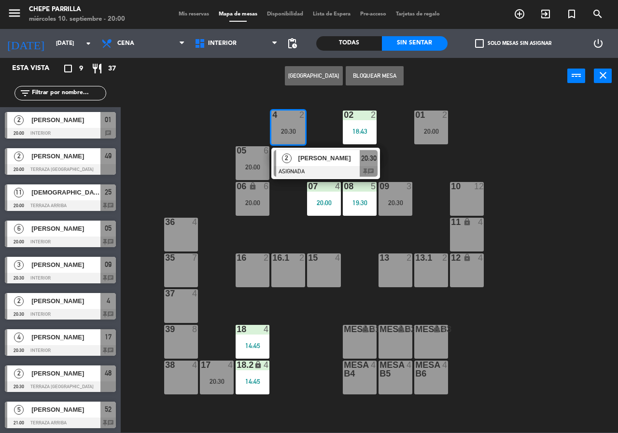
click at [302, 162] on span "[PERSON_NAME]" at bounding box center [330, 158] width 62 height 10
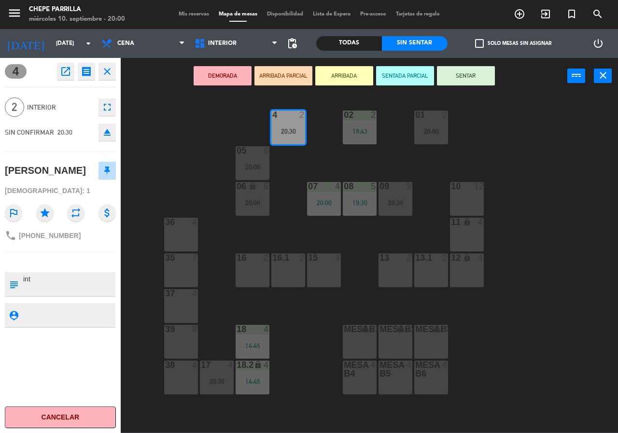
click at [302, 162] on div "02 2 18:43 4 2 20:30 01 2 20:00 05 6 20:00 06 lock 6 20:00 07 4 20:00 09 3 20:3…" at bounding box center [372, 263] width 491 height 339
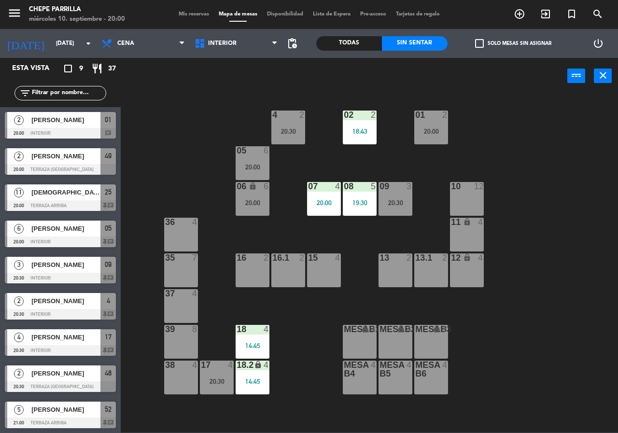
click at [426, 121] on div "01 2 20:00" at bounding box center [431, 128] width 34 height 34
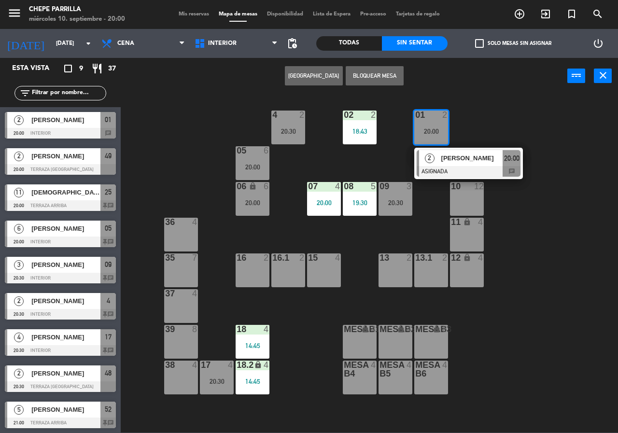
click at [472, 156] on span "[PERSON_NAME]" at bounding box center [473, 158] width 62 height 10
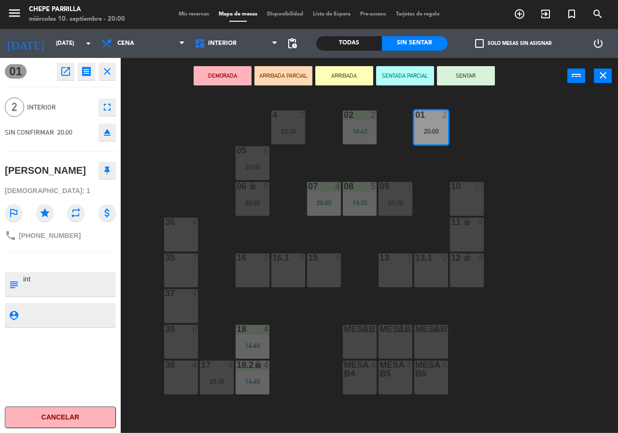
click at [472, 156] on div "02 2 18:43 4 2 20:30 01 2 20:00 05 6 20:00 06 lock 6 20:00 07 4 20:00 09 3 20:3…" at bounding box center [372, 263] width 491 height 339
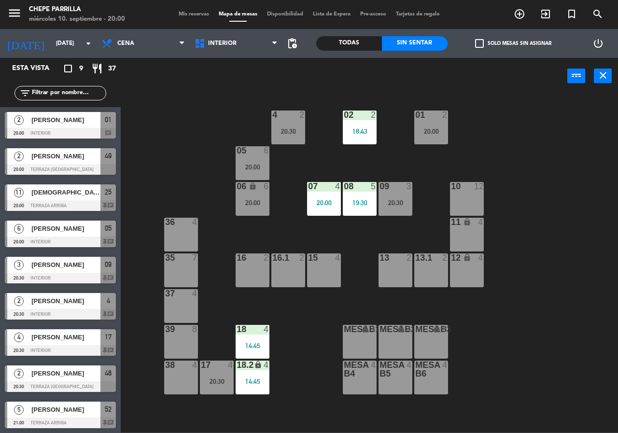
click at [255, 164] on div "20:00" at bounding box center [253, 167] width 34 height 7
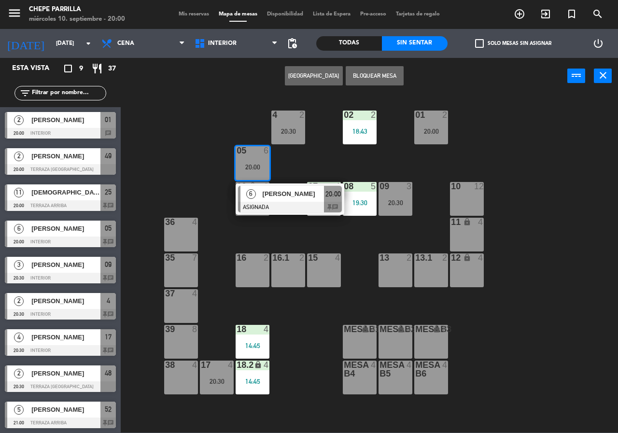
click at [297, 161] on div "02 2 18:43 4 2 20:30 01 2 20:00 05 6 20:00 6 [PERSON_NAME] ASIGNADA 20:00 chat …" at bounding box center [372, 263] width 491 height 339
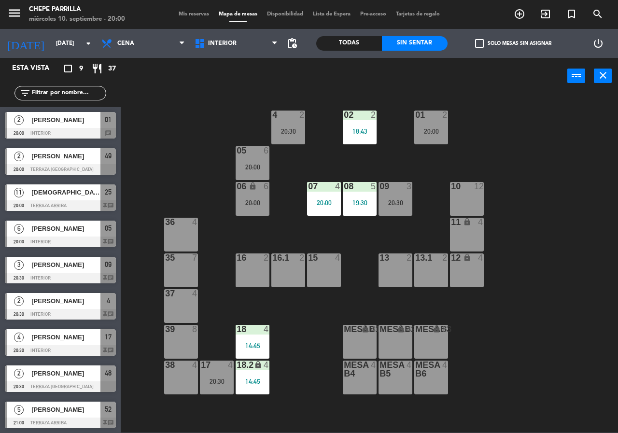
click at [400, 196] on div "09 3 20:30" at bounding box center [396, 199] width 34 height 34
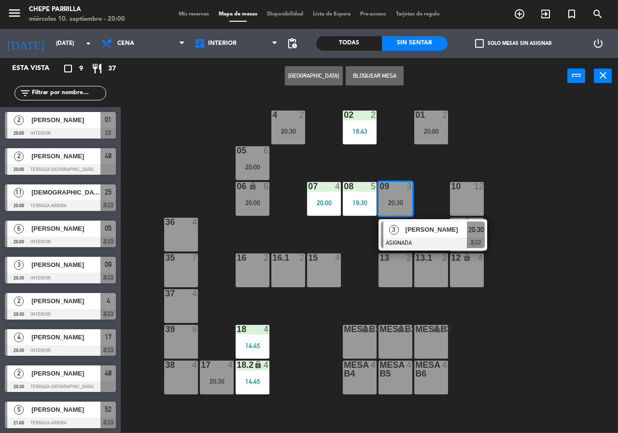
drag, startPoint x: 421, startPoint y: 172, endPoint x: 382, endPoint y: 153, distance: 43.6
click at [421, 172] on div "02 2 18:43 4 2 20:30 01 2 20:00 05 6 20:00 06 lock 6 20:00 07 4 20:00 09 3 20:3…" at bounding box center [372, 263] width 491 height 339
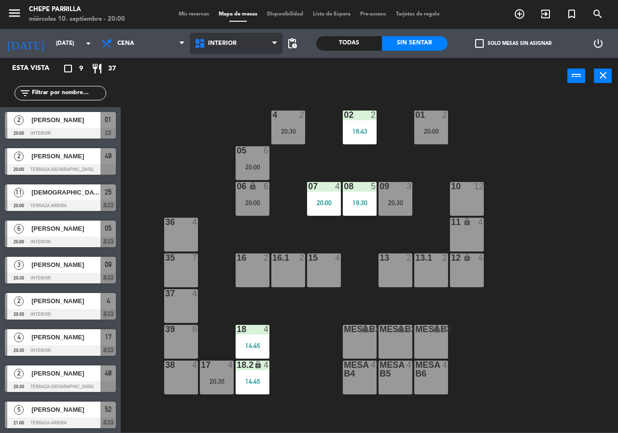
click at [227, 43] on span "Interior" at bounding box center [222, 43] width 29 height 7
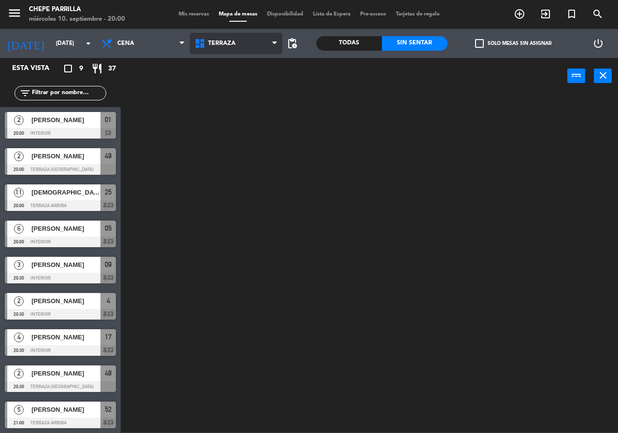
click at [231, 81] on ng-component "menu [PERSON_NAME] [DATE] 10. septiembre - 20:00 Mis reservas Mapa de mesas Dis…" at bounding box center [309, 216] width 618 height 433
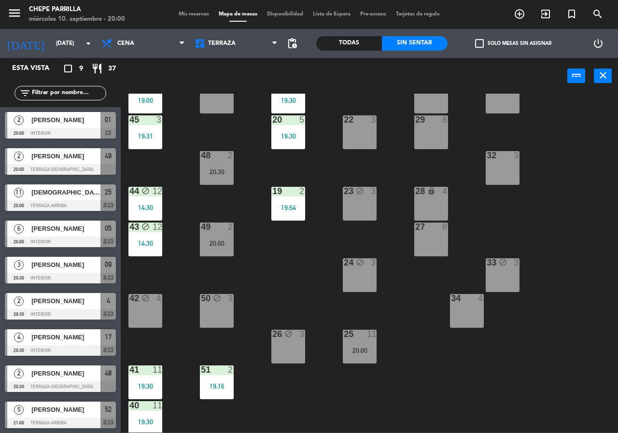
scroll to position [69, 0]
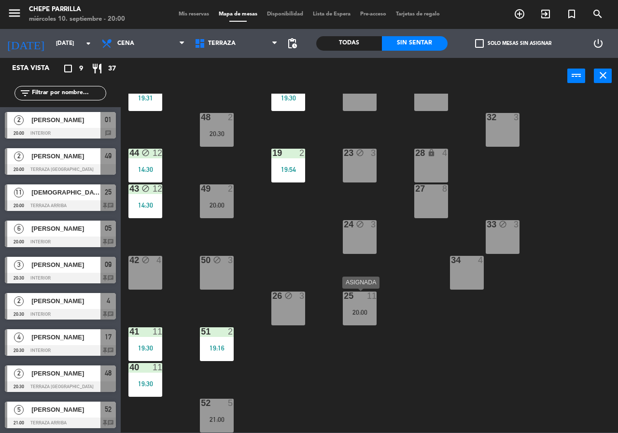
click at [369, 311] on div "20:00" at bounding box center [360, 312] width 34 height 7
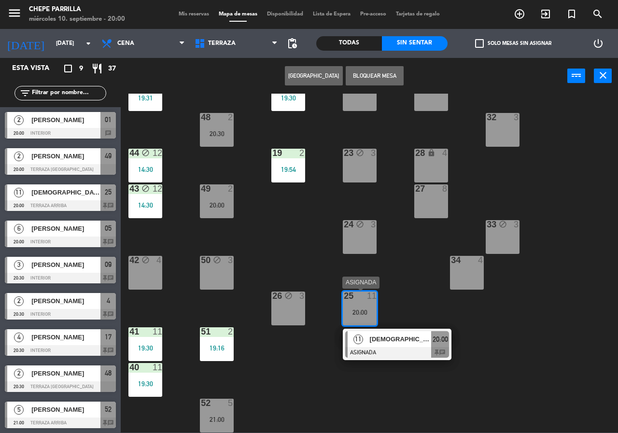
click at [402, 346] on div "[DEMOGRAPHIC_DATA][PERSON_NAME]" at bounding box center [400, 339] width 63 height 16
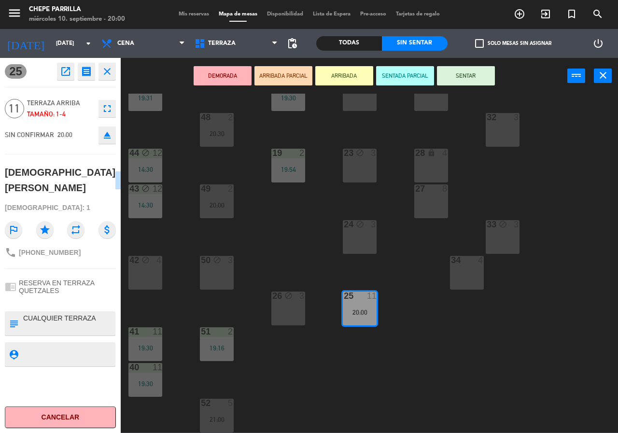
click at [441, 328] on div "21 5 19:30 30 lock 4 46 5 19:00 47 block 3 31 3 20 5 19:30 22 3 29 8 45 3 19:31…" at bounding box center [372, 263] width 491 height 339
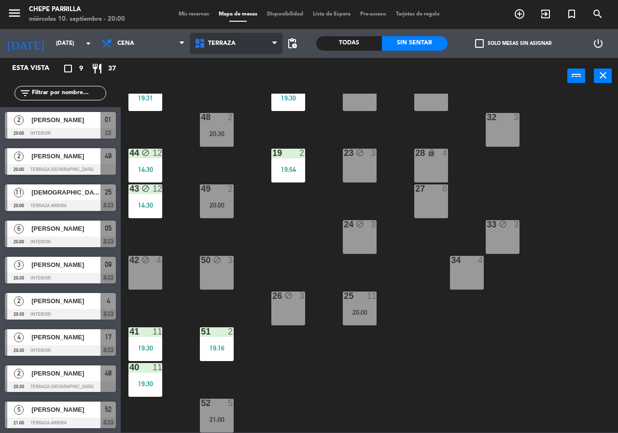
click at [242, 35] on span "Terraza" at bounding box center [236, 43] width 93 height 21
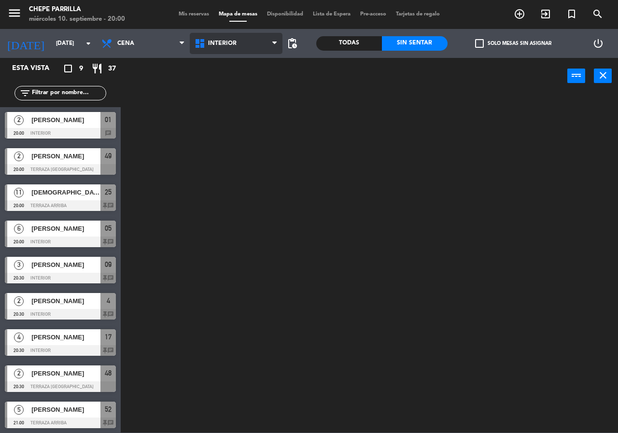
scroll to position [0, 0]
click at [249, 64] on ng-component "menu [PERSON_NAME] [DATE] 10. septiembre - 20:00 Mis reservas Mapa de mesas Dis…" at bounding box center [309, 216] width 618 height 433
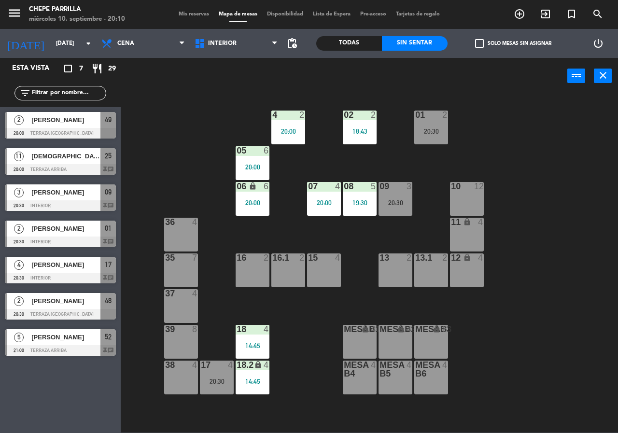
click at [180, 13] on span "Mis reservas" at bounding box center [194, 14] width 40 height 5
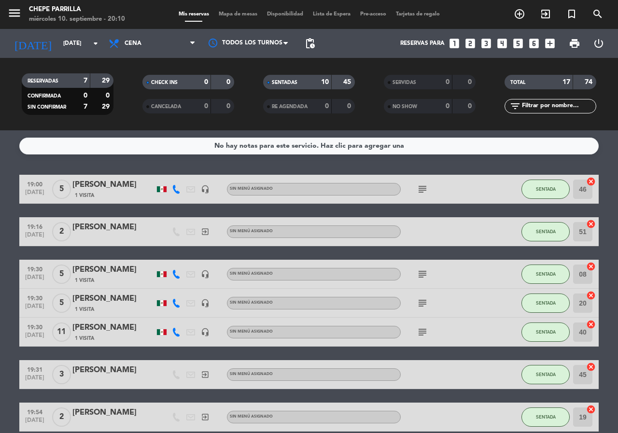
click at [236, 15] on span "Mapa de mesas" at bounding box center [238, 14] width 48 height 5
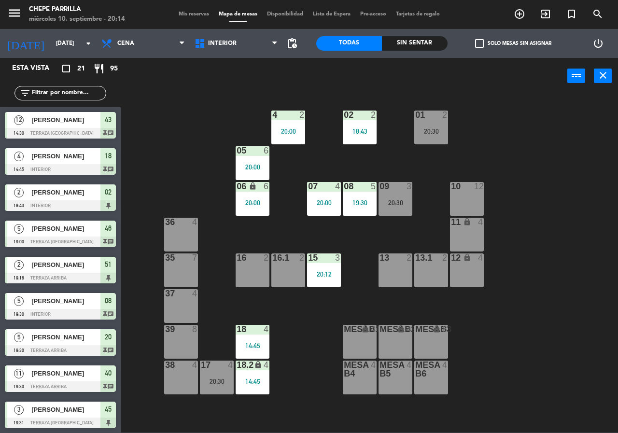
click at [423, 45] on div "Sin sentar" at bounding box center [415, 43] width 66 height 14
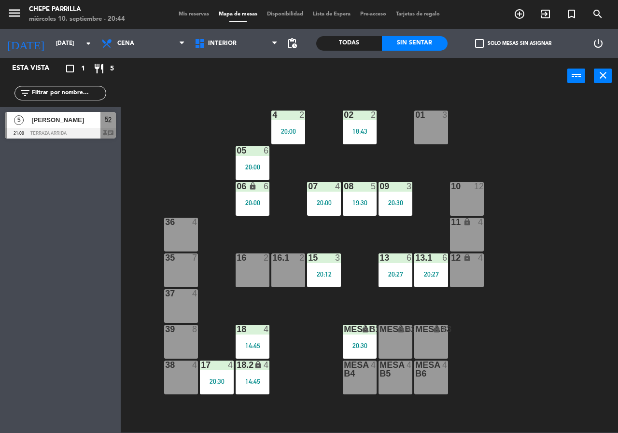
click at [167, 175] on div "02 2 18:43 4 2 20:00 01 3 05 6 20:00 06 lock 6 20:00 07 4 20:00 09 3 20:30 10 1…" at bounding box center [372, 263] width 491 height 339
click at [166, 88] on div "power_input close" at bounding box center [344, 76] width 447 height 37
click at [183, 175] on div "02 2 18:43 4 2 20:00 01 3 05 6 20:00 06 lock 6 20:00 07 4 20:00 09 3 20:30 10 1…" at bounding box center [372, 263] width 491 height 339
click at [173, 165] on div "02 2 18:43 4 2 20:00 01 3 05 6 20:00 06 lock 6 20:00 07 4 20:00 09 3 20:30 10 1…" at bounding box center [372, 263] width 491 height 339
click at [188, 14] on span "Mis reservas" at bounding box center [194, 14] width 40 height 5
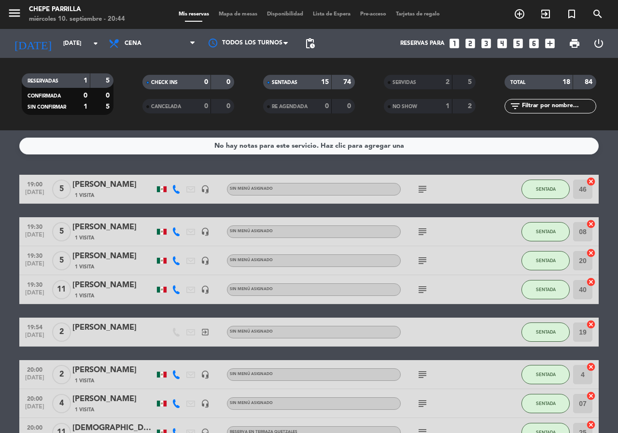
click at [238, 15] on span "Mapa de mesas" at bounding box center [238, 14] width 48 height 5
